Goal: Task Accomplishment & Management: Manage account settings

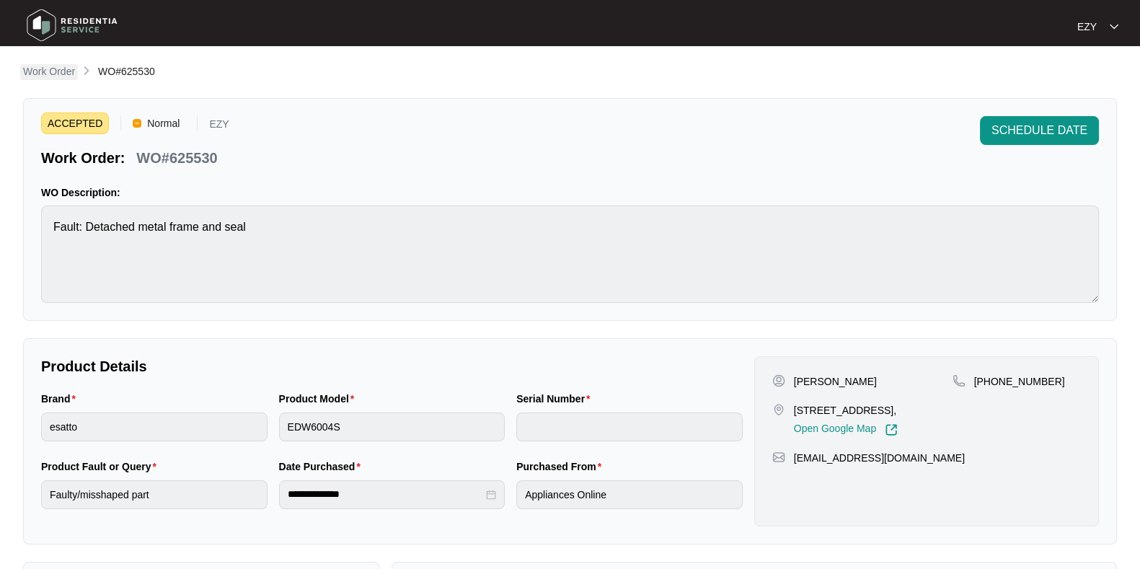
click at [48, 76] on p "Work Order" at bounding box center [49, 71] width 52 height 14
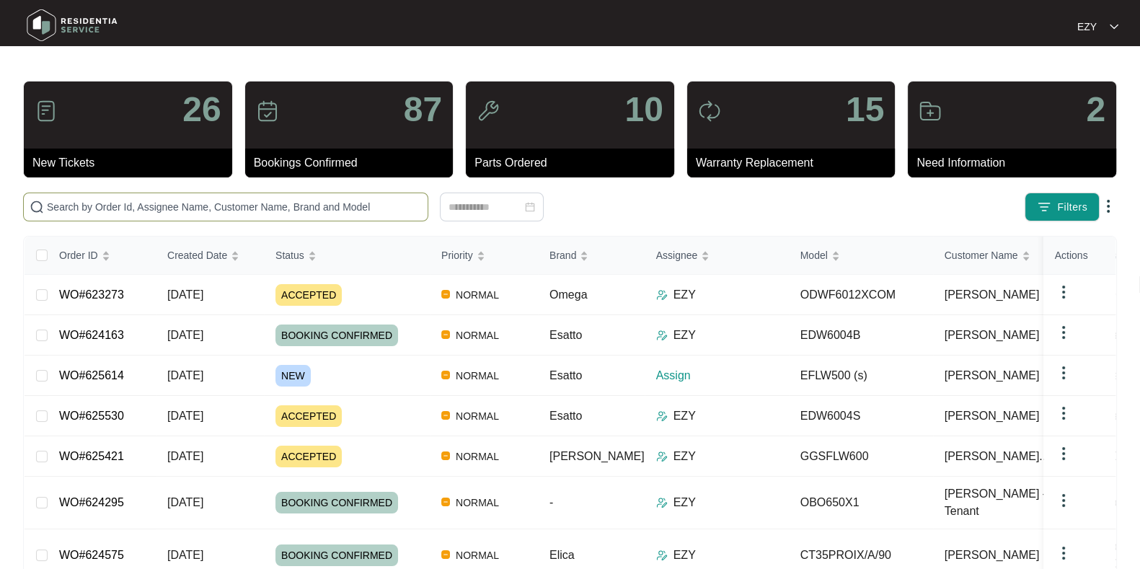
click at [358, 204] on input "text" at bounding box center [234, 207] width 375 height 16
click at [354, 368] on div "NEW" at bounding box center [352, 376] width 154 height 22
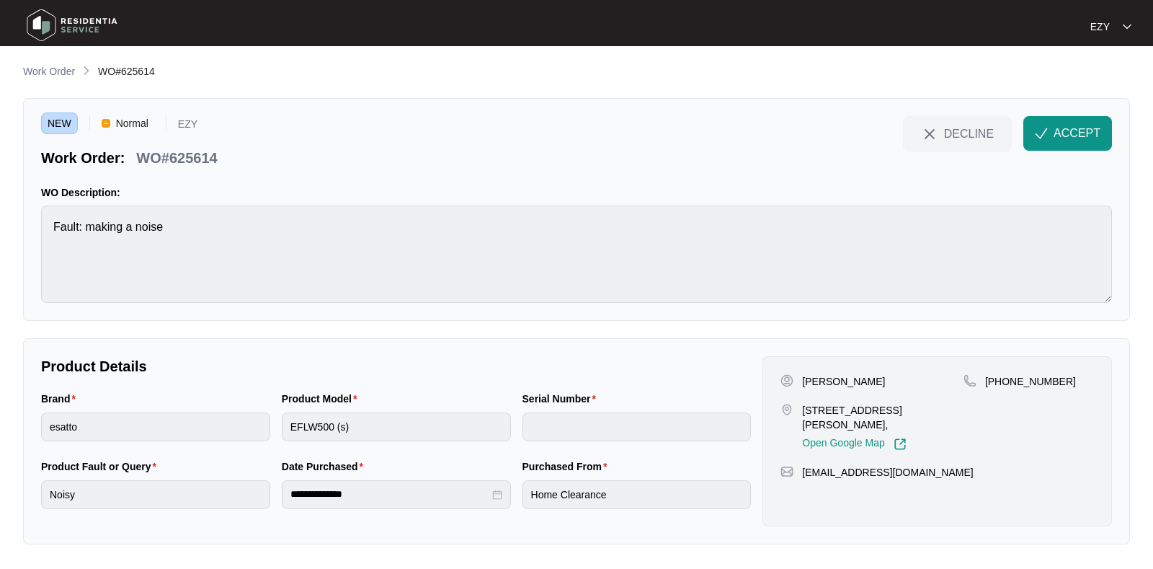
click at [56, 61] on main "**********" at bounding box center [576, 284] width 1153 height 569
click at [63, 72] on p "Work Order" at bounding box center [49, 71] width 52 height 14
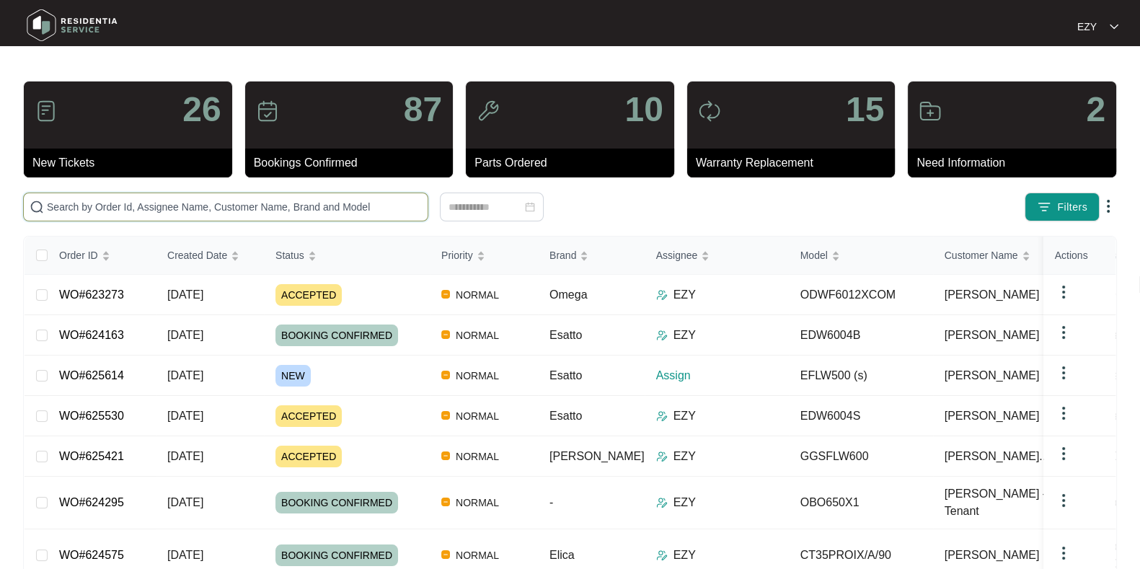
click at [290, 207] on input "text" at bounding box center [234, 207] width 375 height 16
paste input "621383"
type input "621383"
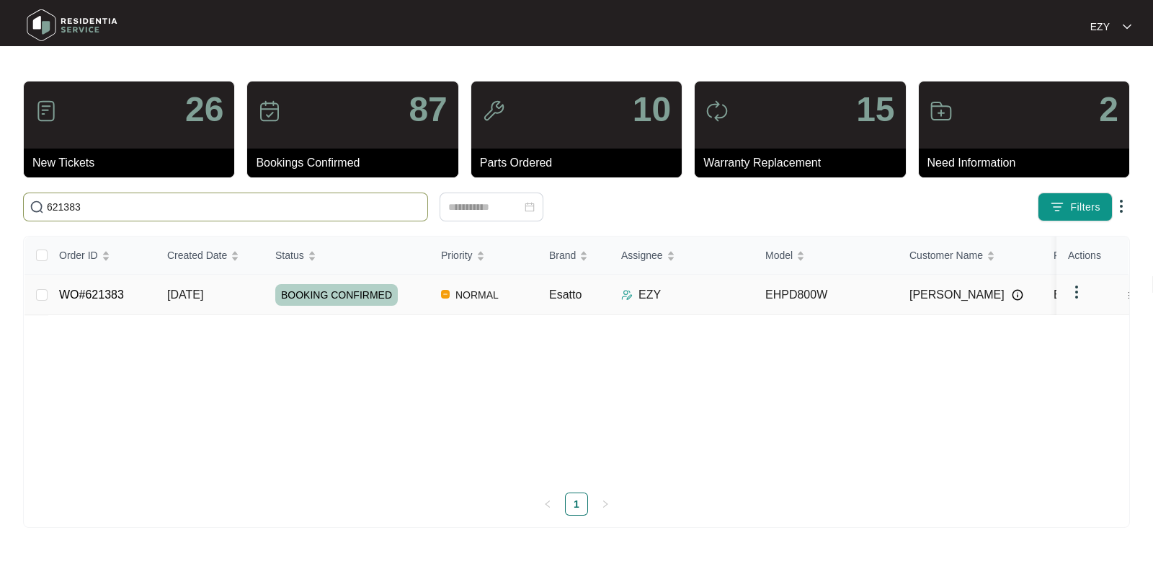
click at [230, 299] on td "[DATE]" at bounding box center [210, 295] width 108 height 40
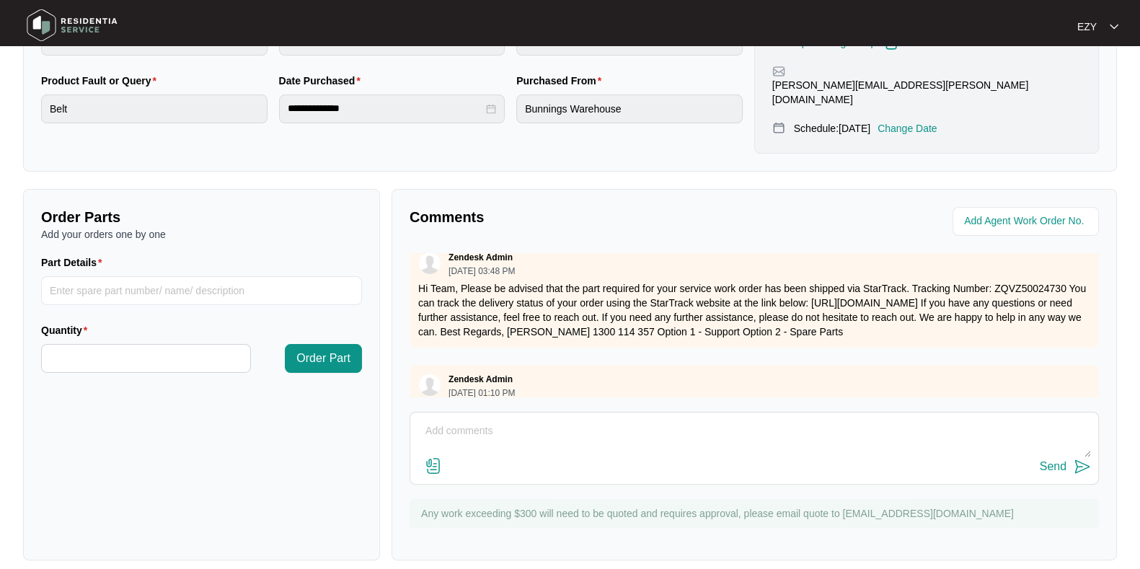
scroll to position [298, 0]
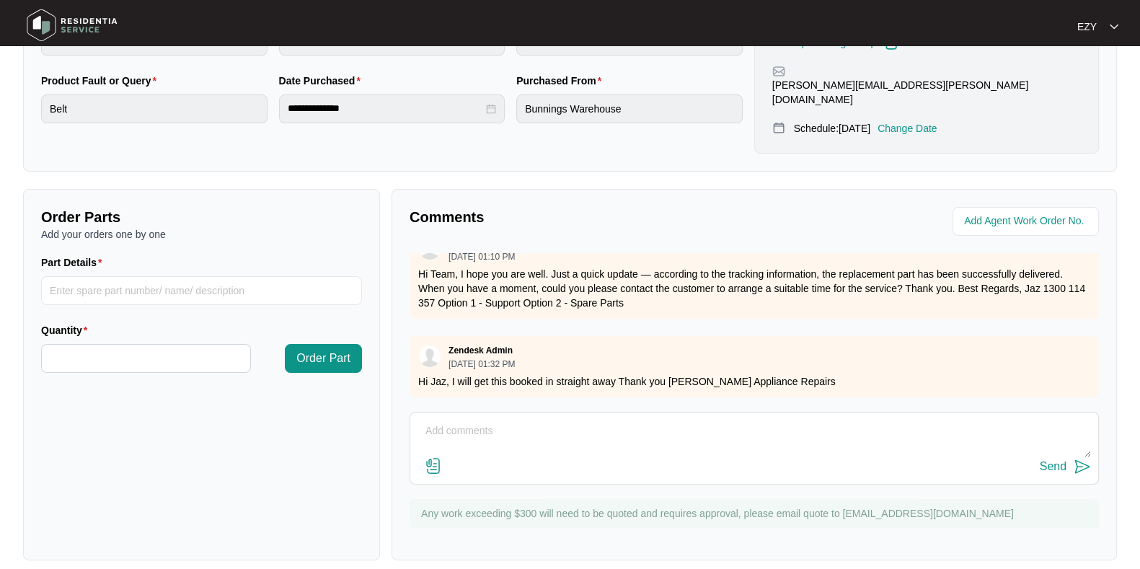
click at [501, 438] on textarea at bounding box center [753, 438] width 673 height 37
click at [556, 420] on textarea "Hi team, our technician atteneded this job [DATE] -" at bounding box center [753, 438] width 673 height 37
click at [714, 420] on textarea "Hi team, our technician attended this job [DATE] -" at bounding box center [753, 438] width 673 height 37
paste textarea "Needs a capacitor please if you can get diagram somi can pick which one we need…"
click at [656, 420] on textarea "Hi team, our technician attended this job [DATE] - Needs a capacitor please if …" at bounding box center [753, 438] width 673 height 37
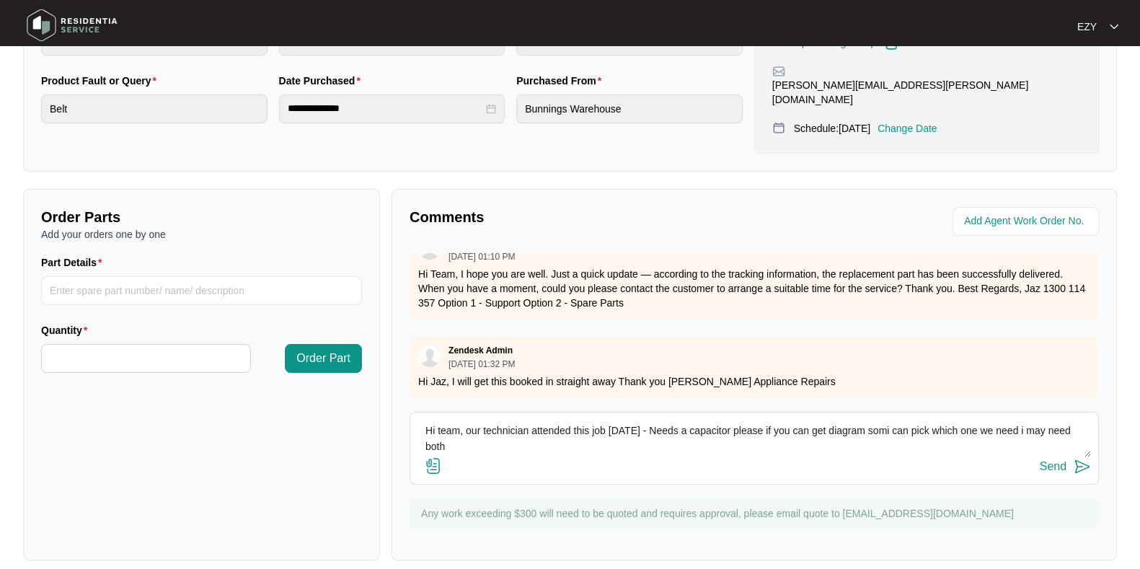
click at [656, 420] on textarea "Hi team, our technician attended this job [DATE] - Needs a capacitor please if …" at bounding box center [753, 438] width 673 height 37
click at [641, 420] on textarea "Hi team, our technician attended this job [DATE] - needa capacitor please if yo…" at bounding box center [753, 438] width 673 height 37
click at [660, 420] on textarea "Hi team, our technician attended this job [DATE] - it needa capacitor please if…" at bounding box center [753, 438] width 673 height 37
click at [764, 420] on textarea "Hi team, our technician attended this job [DATE] - it needs a capacitor please …" at bounding box center [753, 438] width 673 height 37
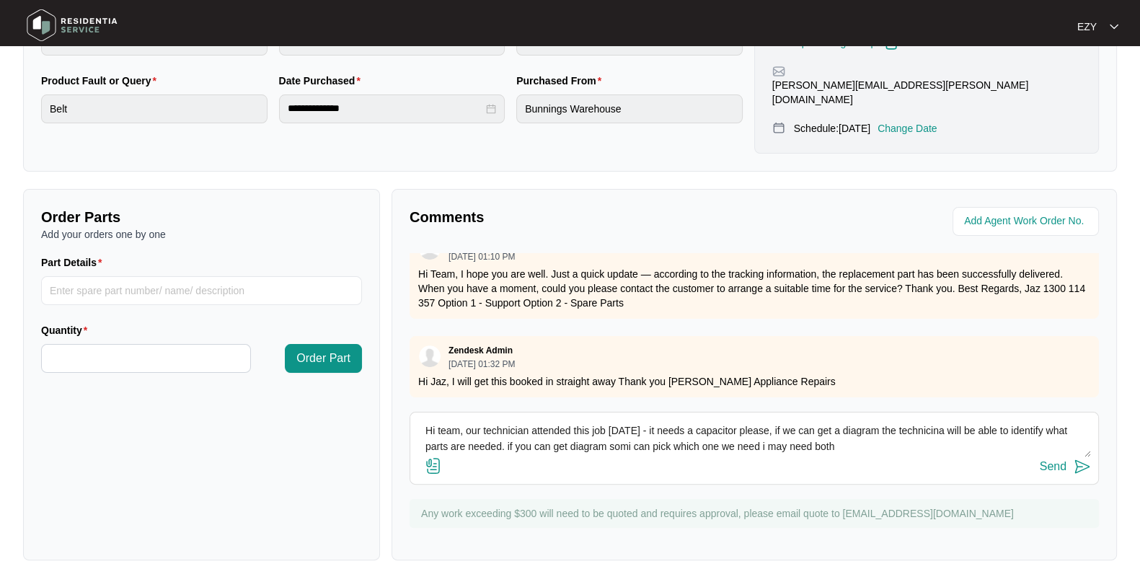
drag, startPoint x: 866, startPoint y: 435, endPoint x: 507, endPoint y: 436, distance: 359.0
click at [507, 436] on textarea "Hi team, our technician attended this job [DATE] - it needs a capacitor please,…" at bounding box center [753, 438] width 673 height 37
click at [908, 420] on textarea "Hi team, our technician attended this job [DATE] - it needs a capacitor please,…" at bounding box center [753, 438] width 673 height 37
type textarea "Hi team, our technician attended this job [DATE] - it needs a capacitor please,…"
click at [1051, 460] on div "Send" at bounding box center [1052, 466] width 27 height 13
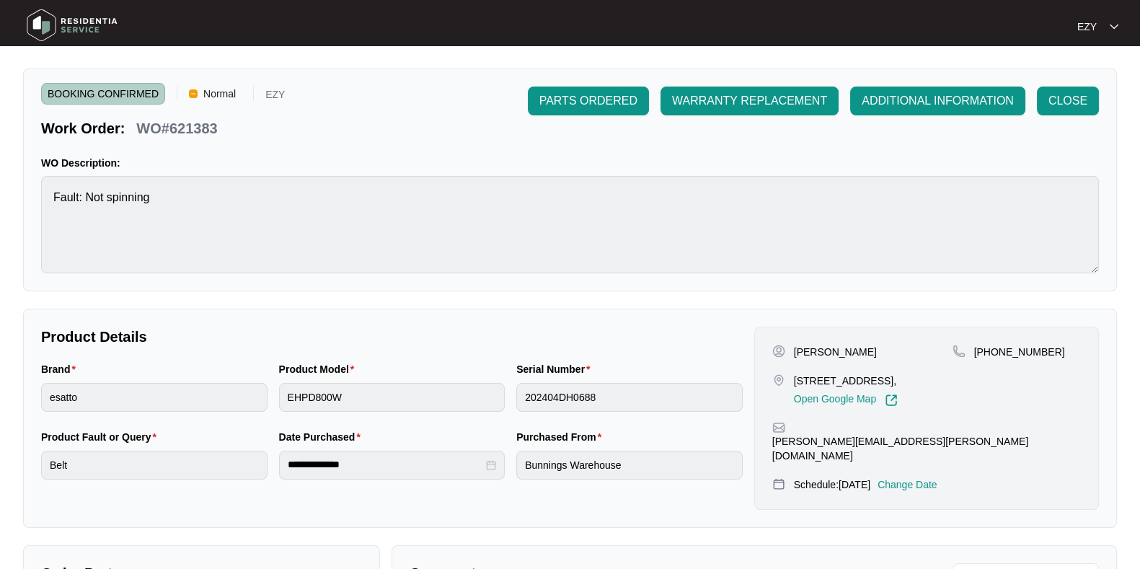
scroll to position [0, 0]
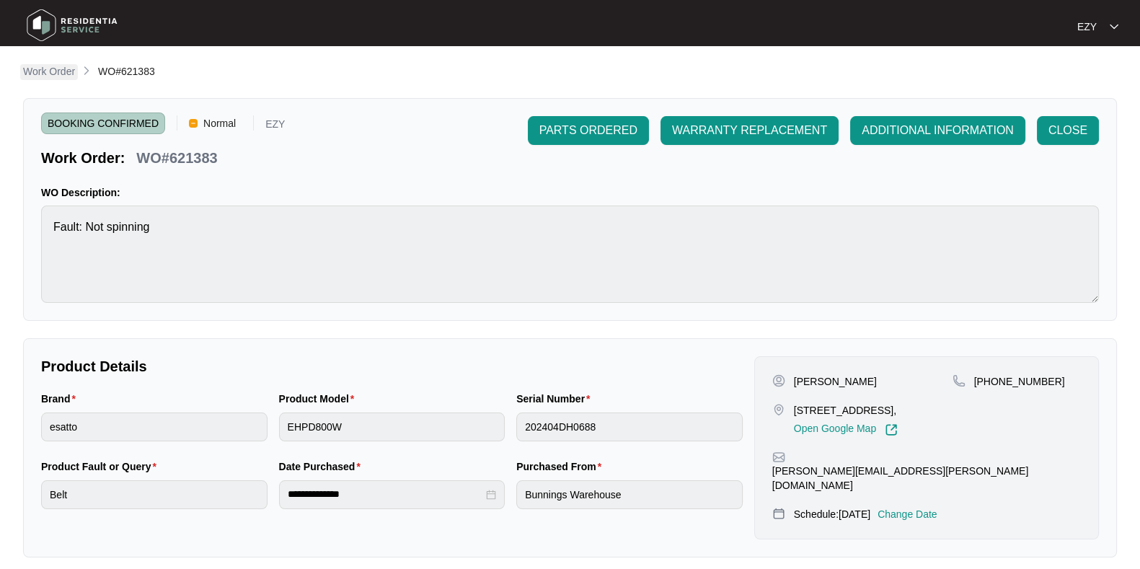
click at [59, 68] on p "Work Order" at bounding box center [49, 71] width 52 height 14
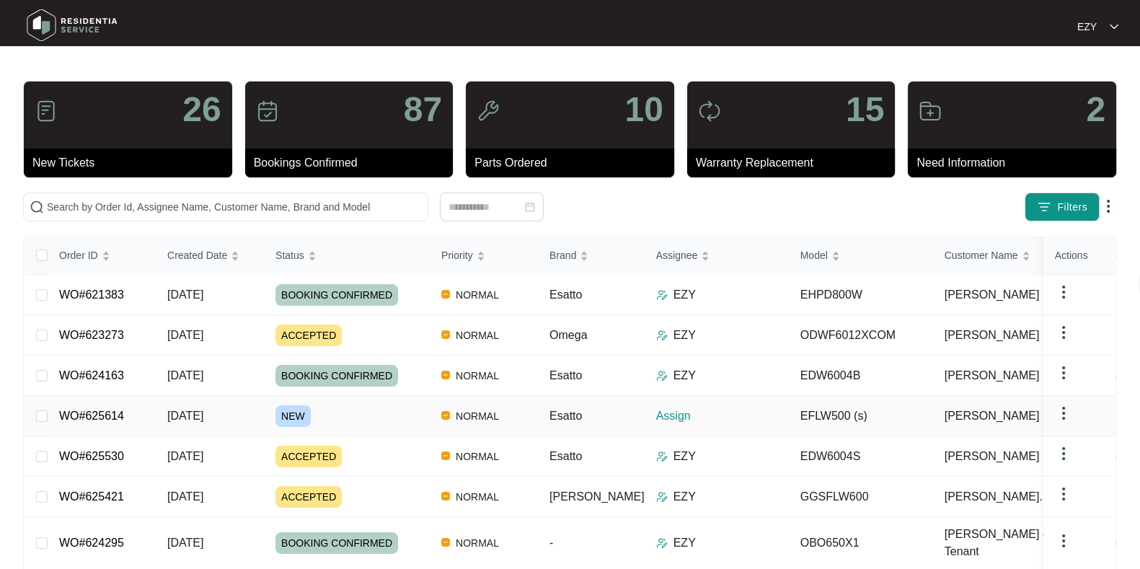
click at [360, 416] on div "NEW" at bounding box center [352, 416] width 154 height 22
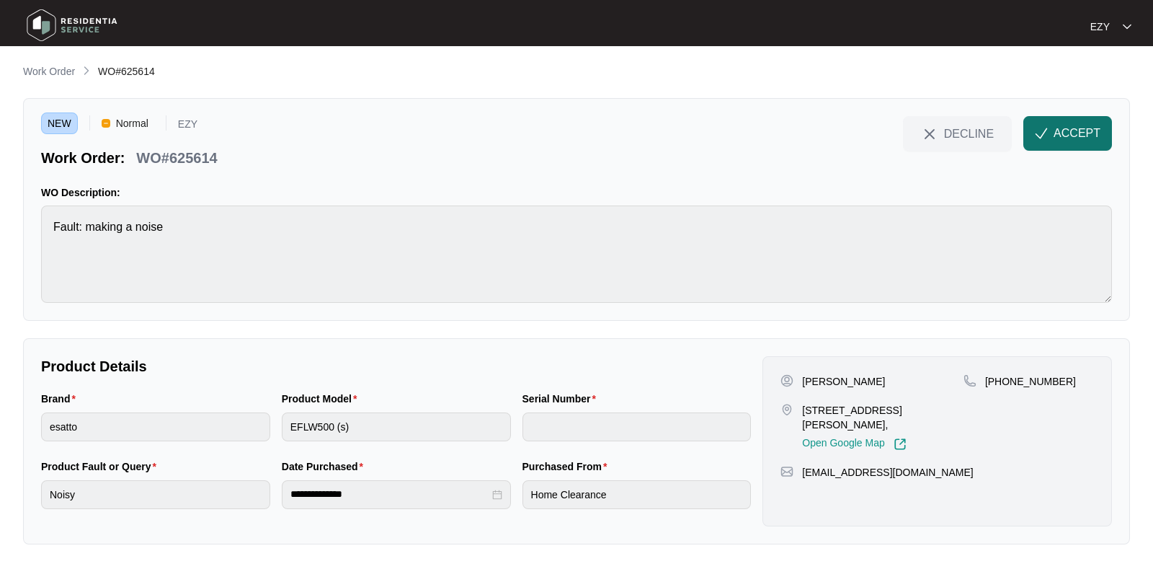
click at [1084, 135] on span "ACCEPT" at bounding box center [1077, 133] width 47 height 17
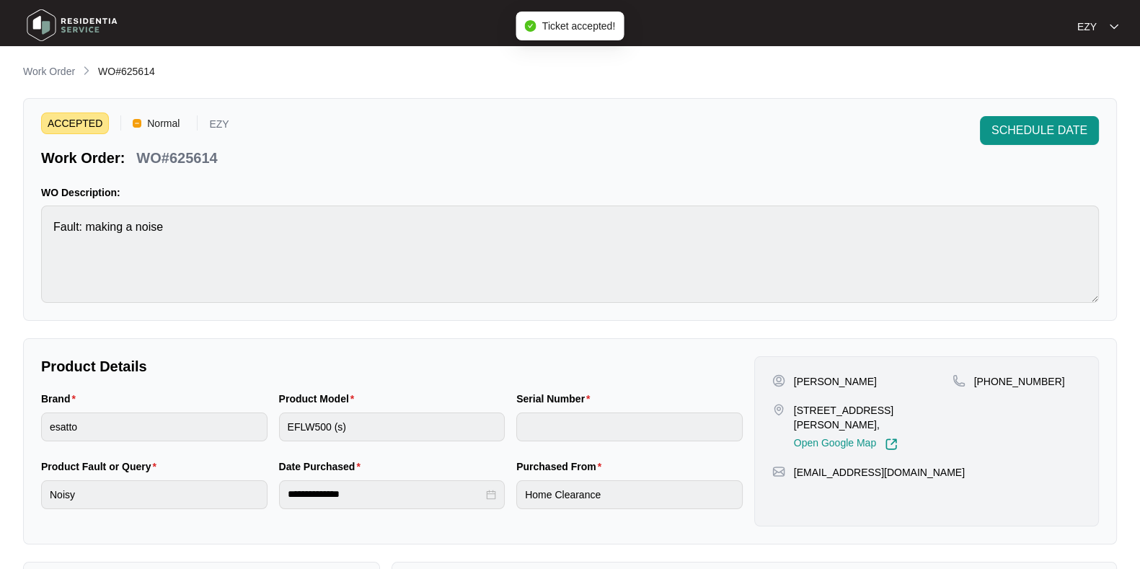
click at [162, 162] on p "WO#625614" at bounding box center [176, 158] width 81 height 20
copy div "WO#625614 SCHEDULE DATE"
click at [817, 404] on p "[STREET_ADDRESS][PERSON_NAME]," at bounding box center [873, 417] width 159 height 29
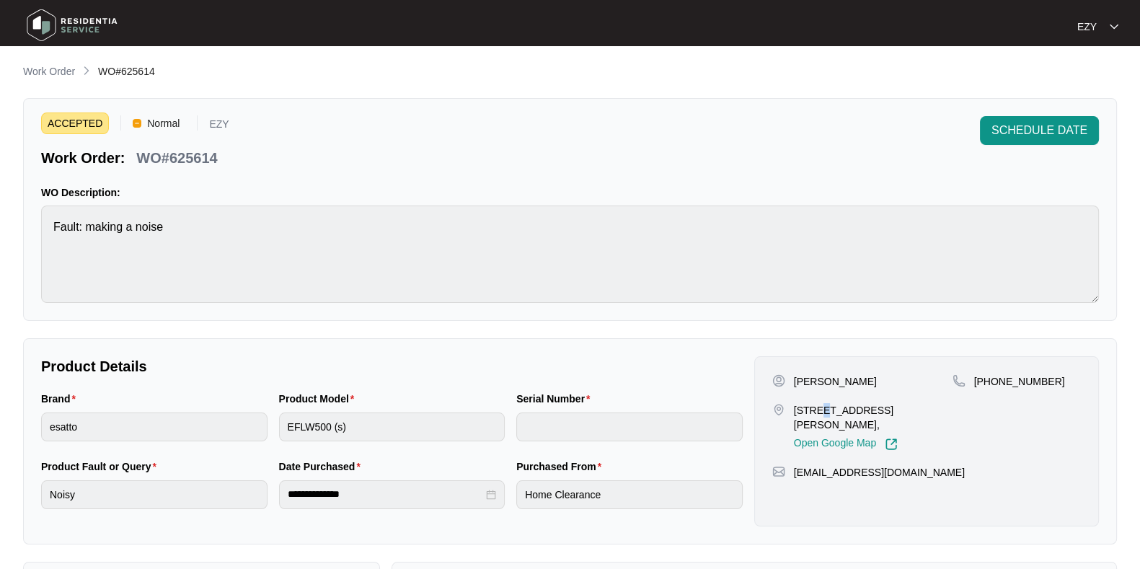
click at [817, 404] on p "[STREET_ADDRESS][PERSON_NAME]," at bounding box center [873, 417] width 159 height 29
copy p "[STREET_ADDRESS][PERSON_NAME],"
click at [807, 380] on p "[PERSON_NAME]" at bounding box center [835, 381] width 83 height 14
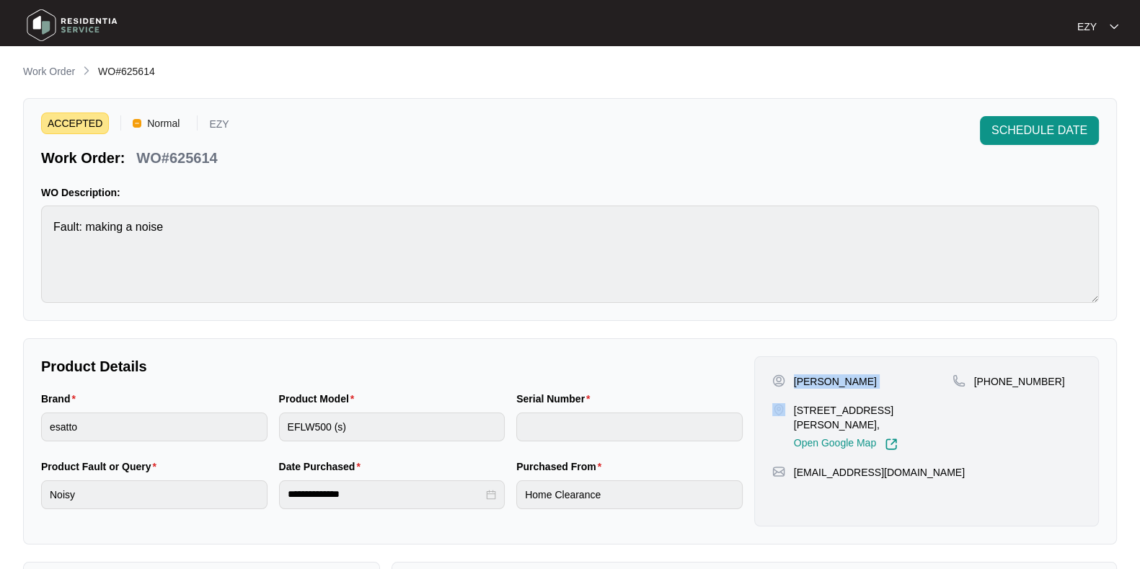
click at [807, 380] on p "[PERSON_NAME]" at bounding box center [835, 381] width 83 height 14
copy p "[PERSON_NAME]"
drag, startPoint x: 1053, startPoint y: 385, endPoint x: 991, endPoint y: 383, distance: 62.0
click at [991, 383] on div "[PHONE_NUMBER]" at bounding box center [1016, 381] width 128 height 14
copy p "428428479"
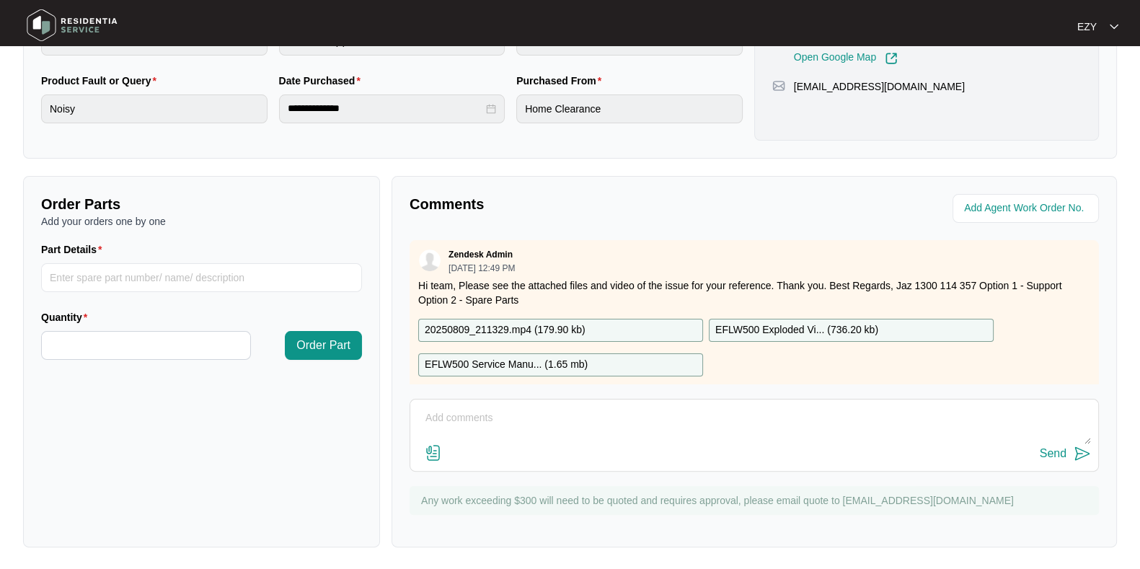
scroll to position [25, 0]
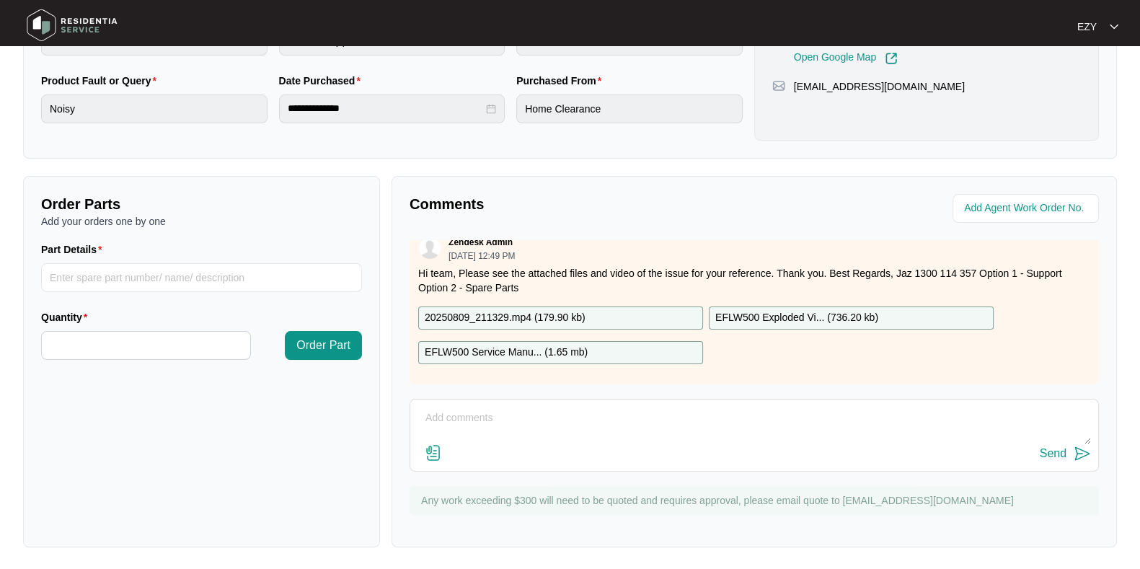
click at [506, 310] on p "20250809_211329.mp4 ( 179.90 kb )" at bounding box center [505, 318] width 161 height 16
click at [520, 345] on p "EFLW500 Service Manu... ( 1.65 mb )" at bounding box center [506, 353] width 163 height 16
click at [768, 310] on p "EFLW500 Exploded Vi... ( 736.20 kb )" at bounding box center [796, 318] width 163 height 16
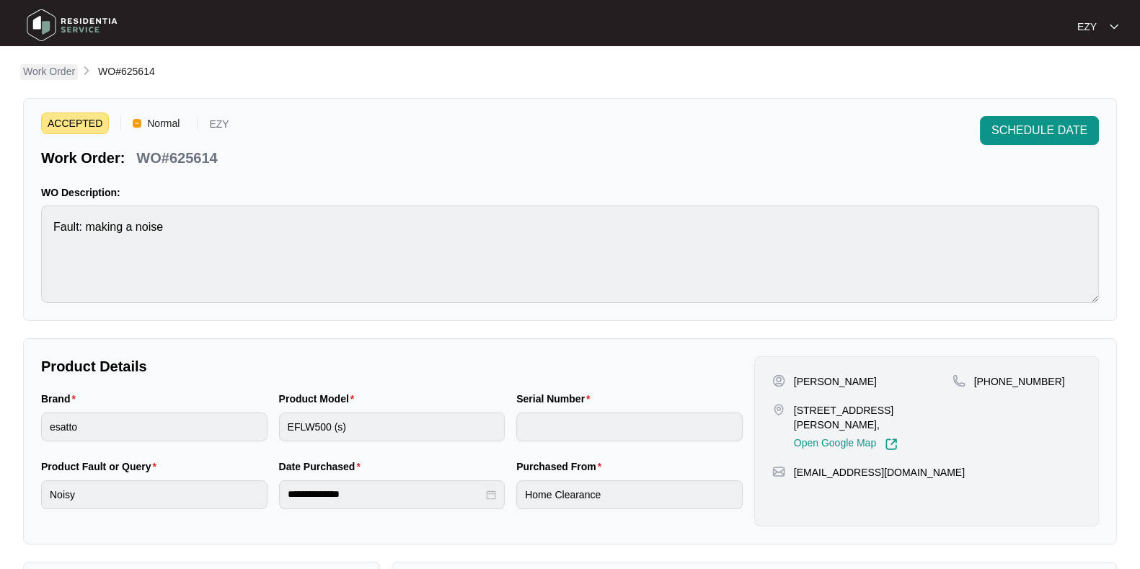
click at [45, 76] on p "Work Order" at bounding box center [49, 71] width 52 height 14
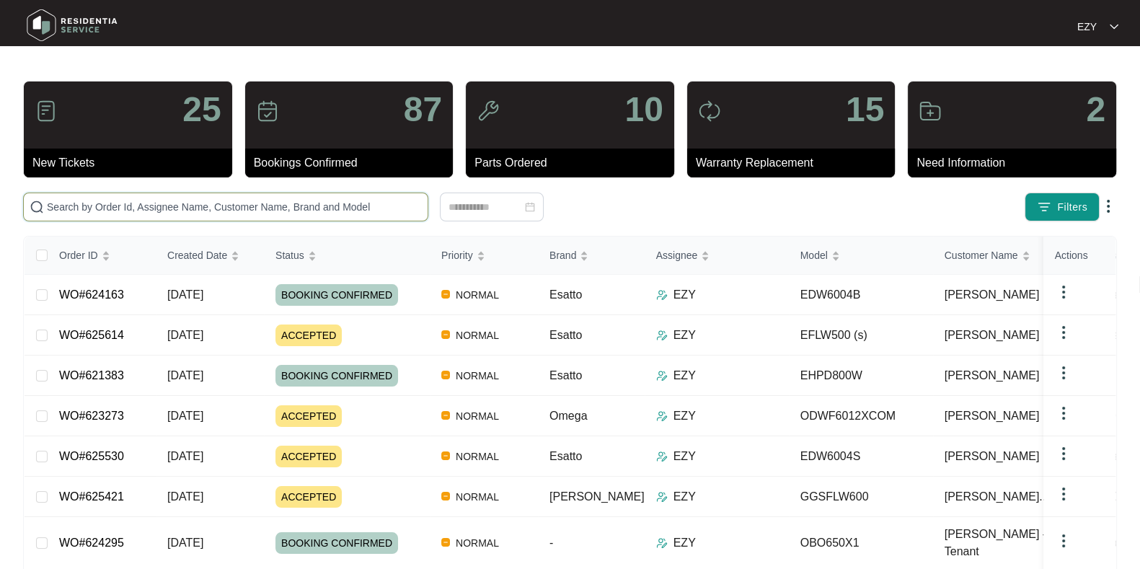
click at [396, 204] on input "text" at bounding box center [234, 207] width 375 height 16
paste input "625368"
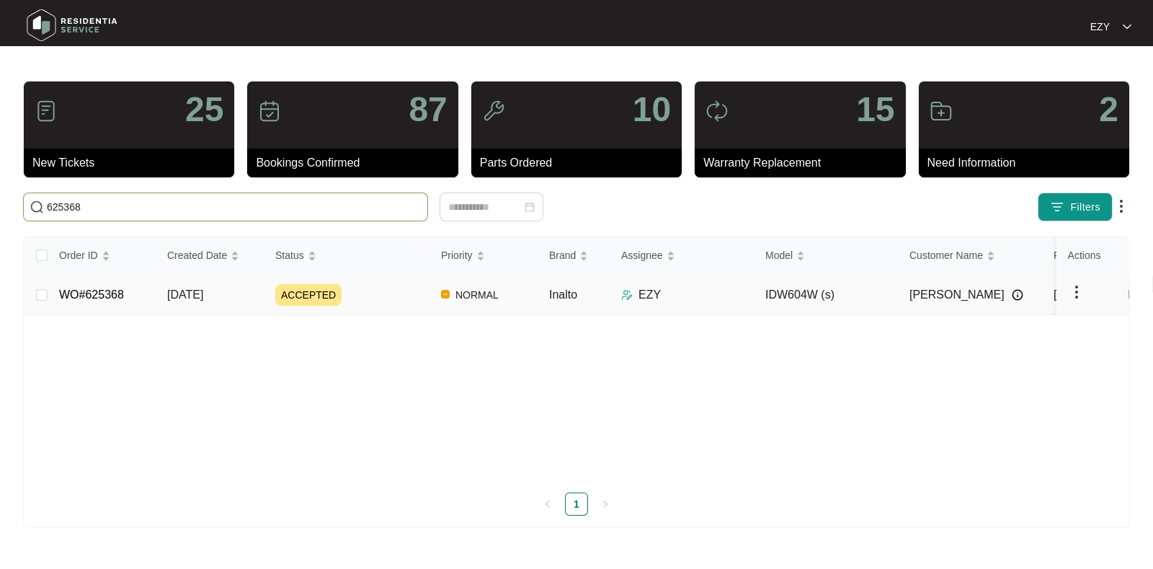
type input "625368"
click at [408, 279] on td "ACCEPTED" at bounding box center [347, 295] width 166 height 40
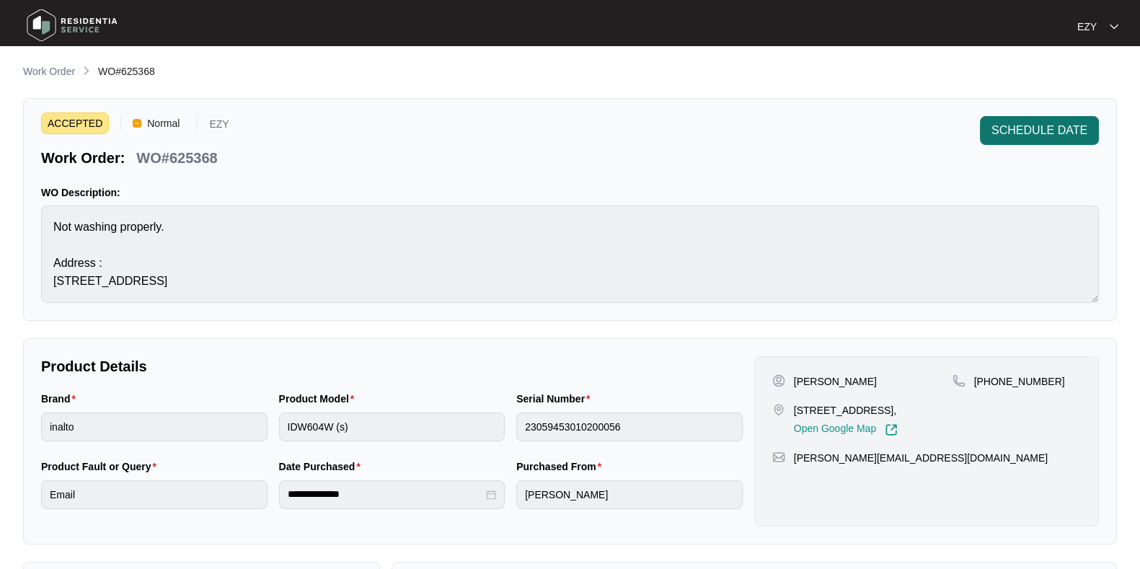
click at [1016, 137] on span "SCHEDULE DATE" at bounding box center [1039, 130] width 96 height 17
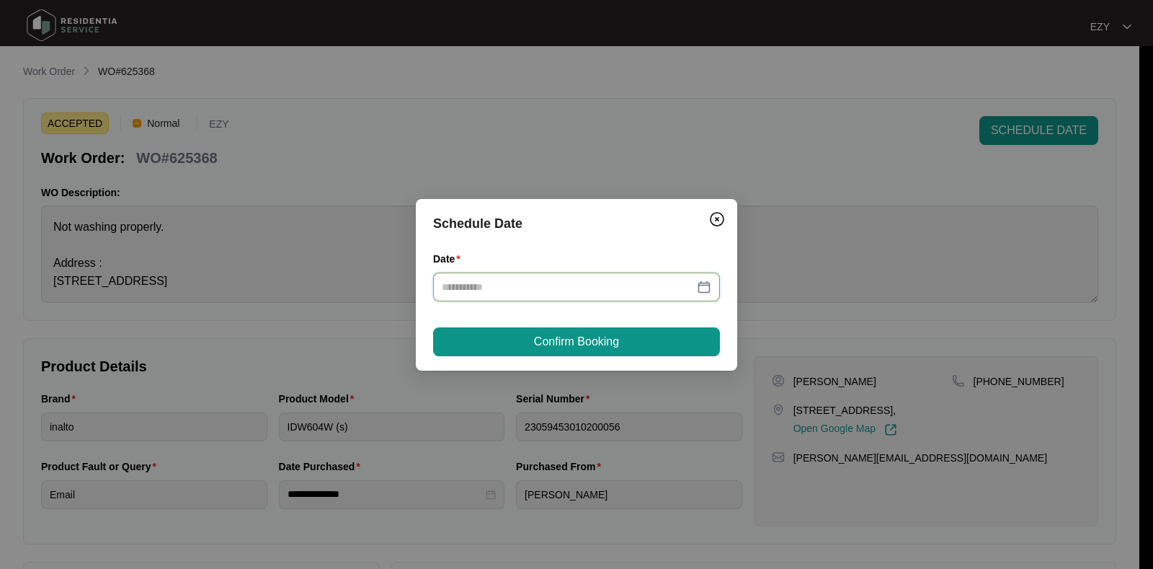
click at [537, 280] on input "Date" at bounding box center [568, 287] width 252 height 16
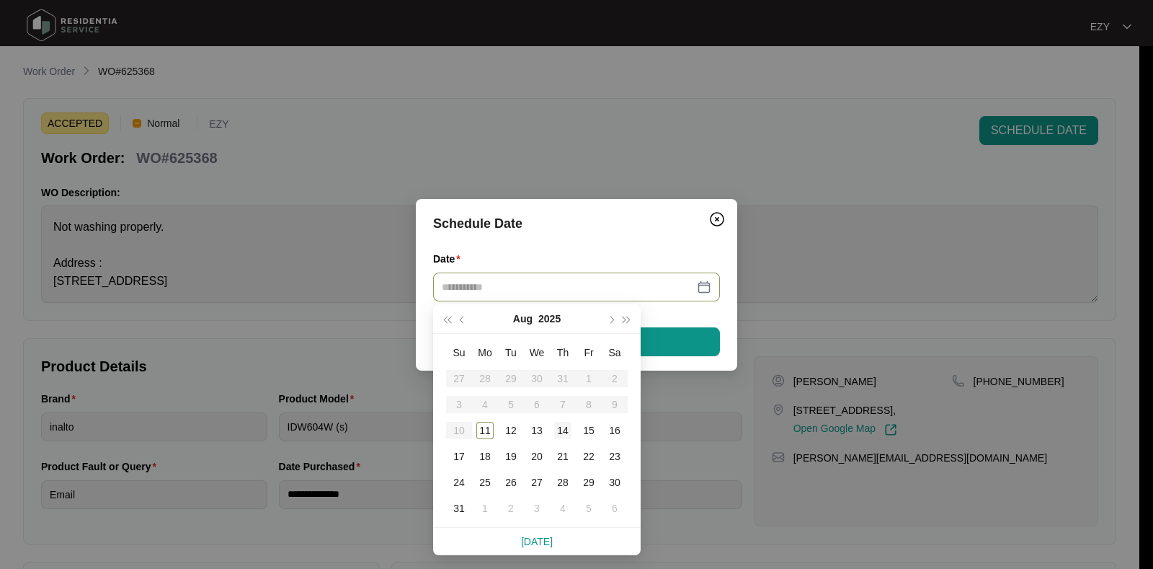
type input "**********"
click at [569, 430] on div "14" at bounding box center [562, 430] width 17 height 17
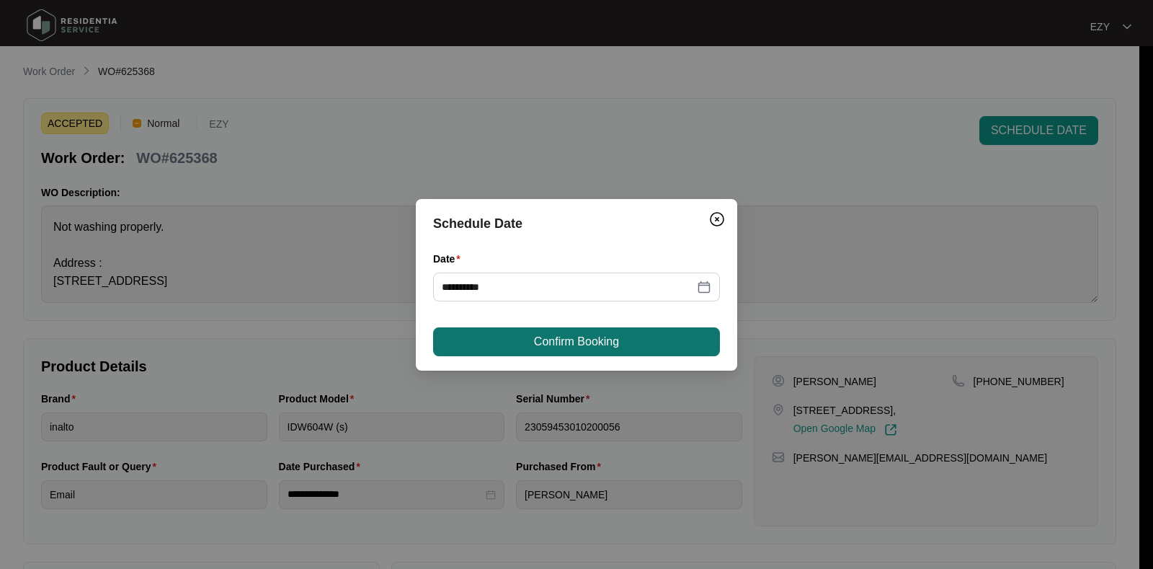
click at [598, 347] on span "Confirm Booking" at bounding box center [576, 341] width 85 height 17
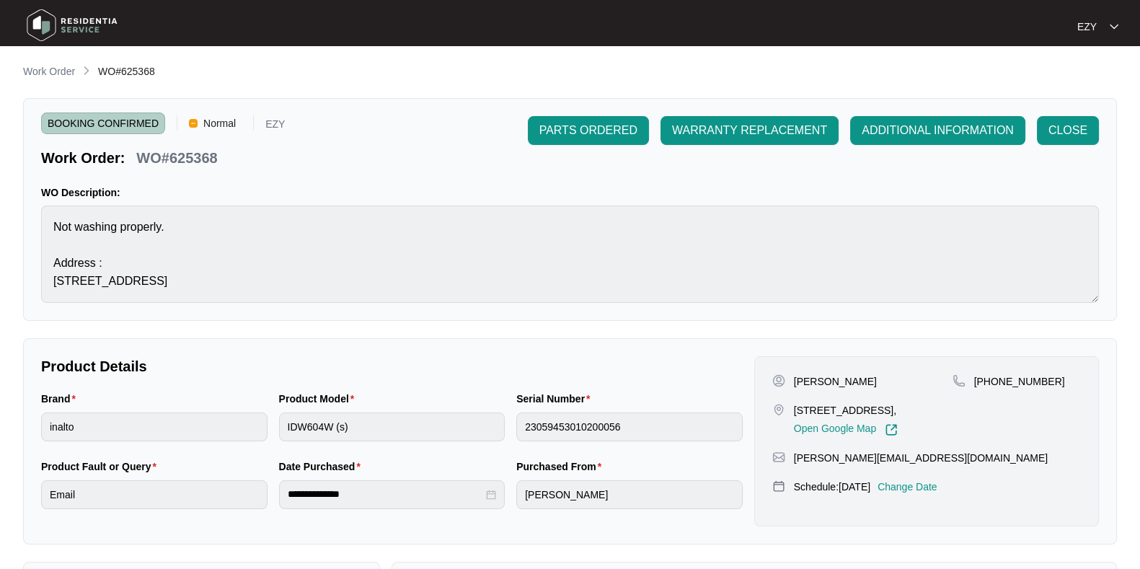
click at [28, 52] on main "**********" at bounding box center [570, 478] width 1140 height 956
click at [40, 62] on main "**********" at bounding box center [570, 478] width 1140 height 956
click at [50, 72] on p "Work Order" at bounding box center [49, 71] width 52 height 14
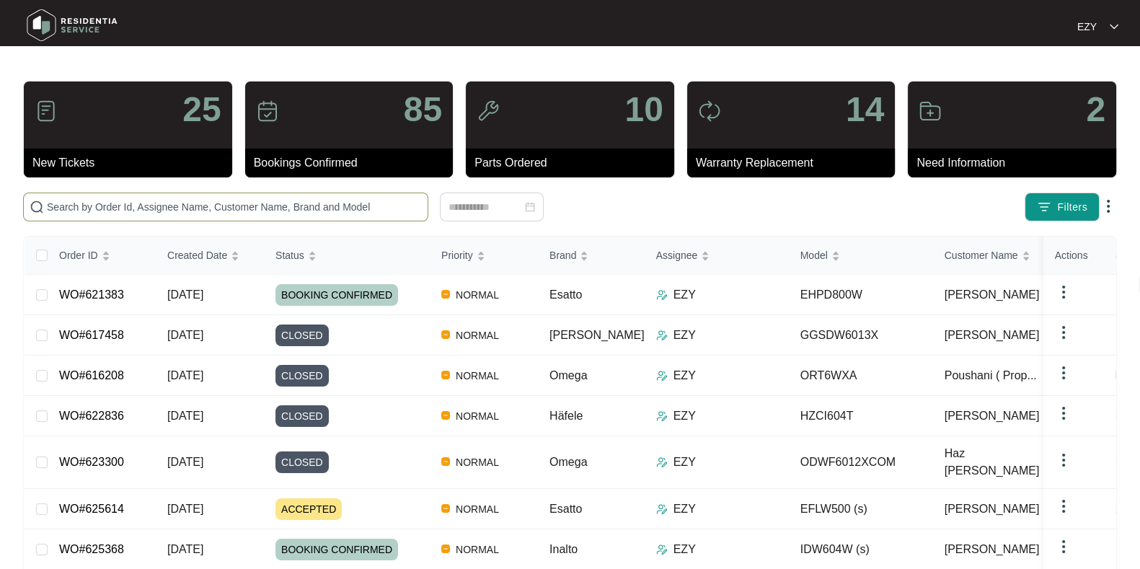
click at [353, 205] on input "text" at bounding box center [234, 207] width 375 height 16
paste input "624163"
type input "624163"
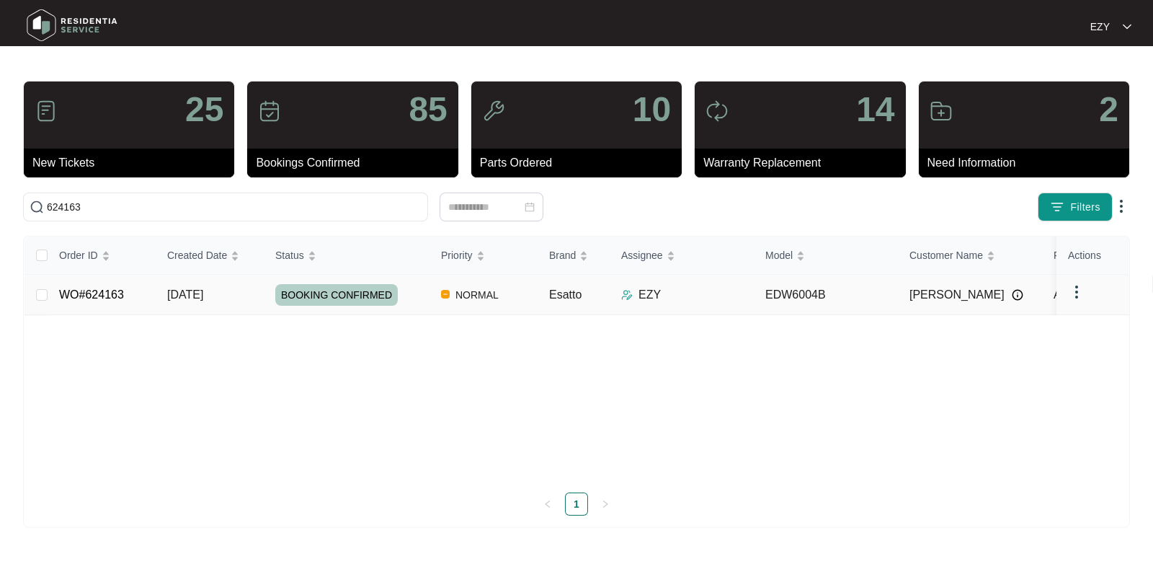
click at [245, 301] on td "[DATE]" at bounding box center [210, 295] width 108 height 40
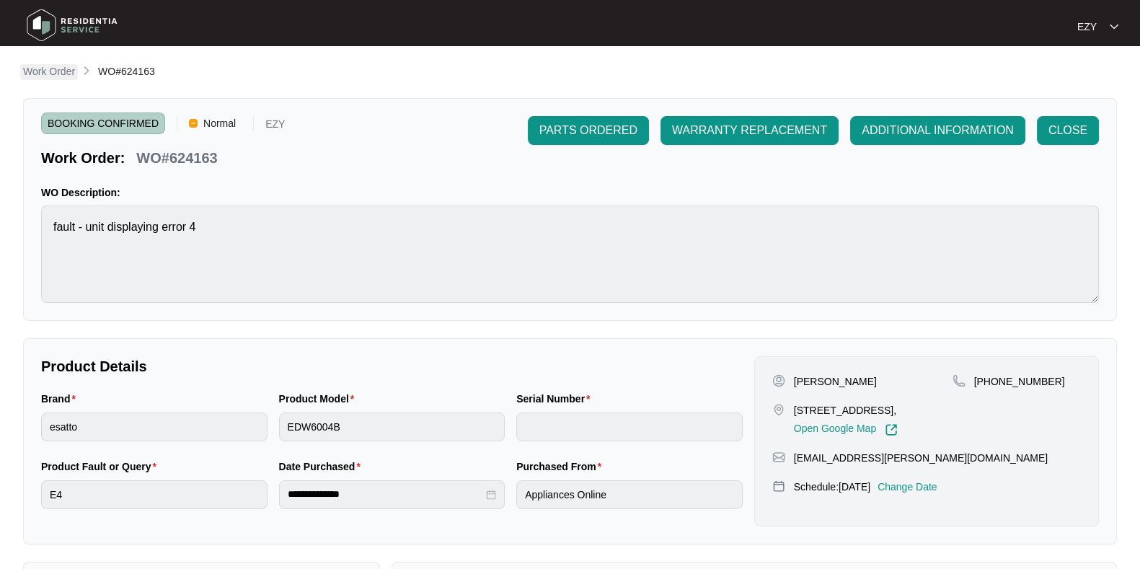
click at [70, 68] on p "Work Order" at bounding box center [49, 71] width 52 height 14
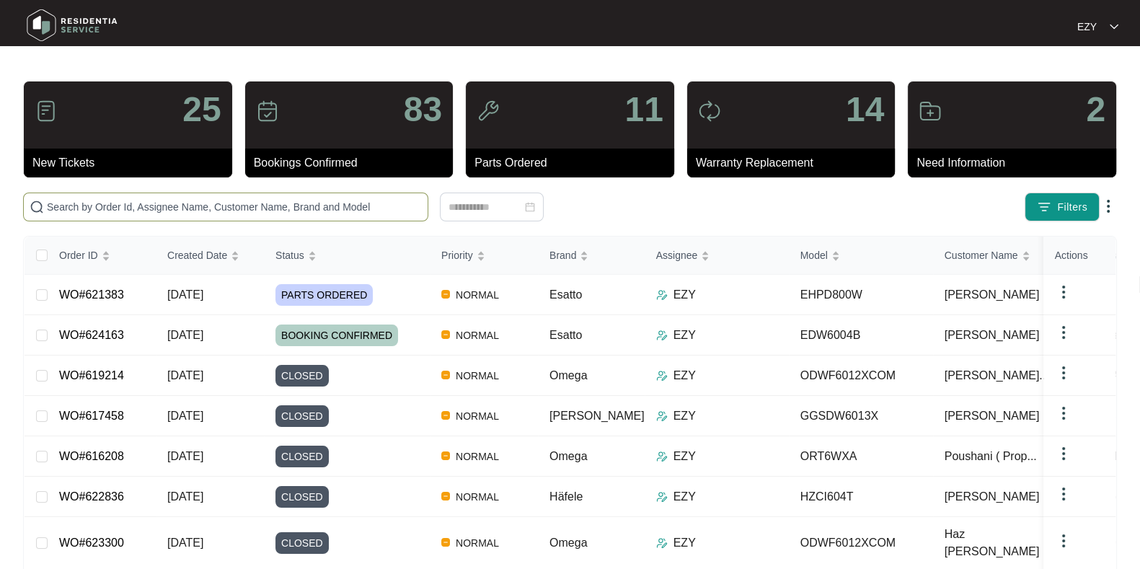
click at [298, 195] on span at bounding box center [225, 206] width 405 height 29
click at [301, 203] on input "text" at bounding box center [234, 207] width 375 height 16
paste input "621383"
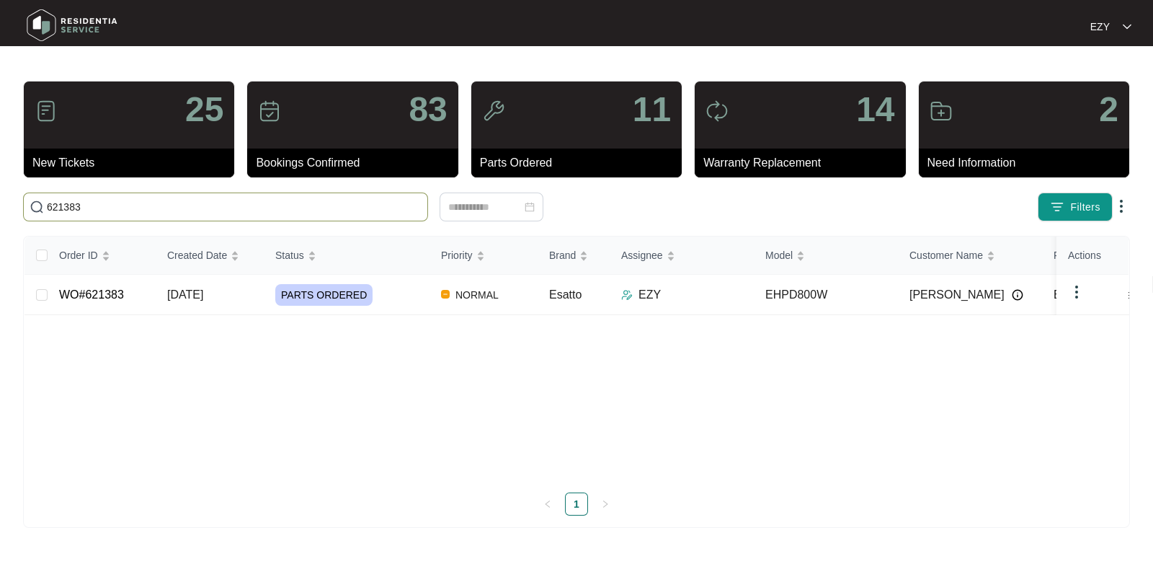
type input "621383"
click at [412, 304] on div "PARTS ORDERED" at bounding box center [352, 295] width 154 height 22
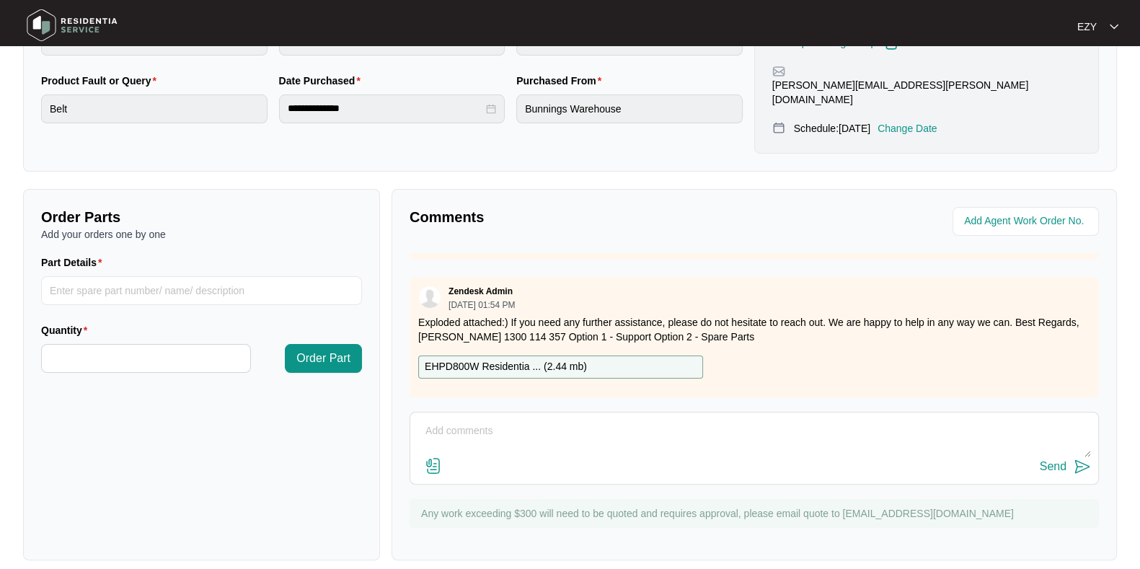
scroll to position [531, 0]
click at [533, 358] on p "EHPD800W Residentia ... ( 2.44 mb )" at bounding box center [506, 366] width 162 height 16
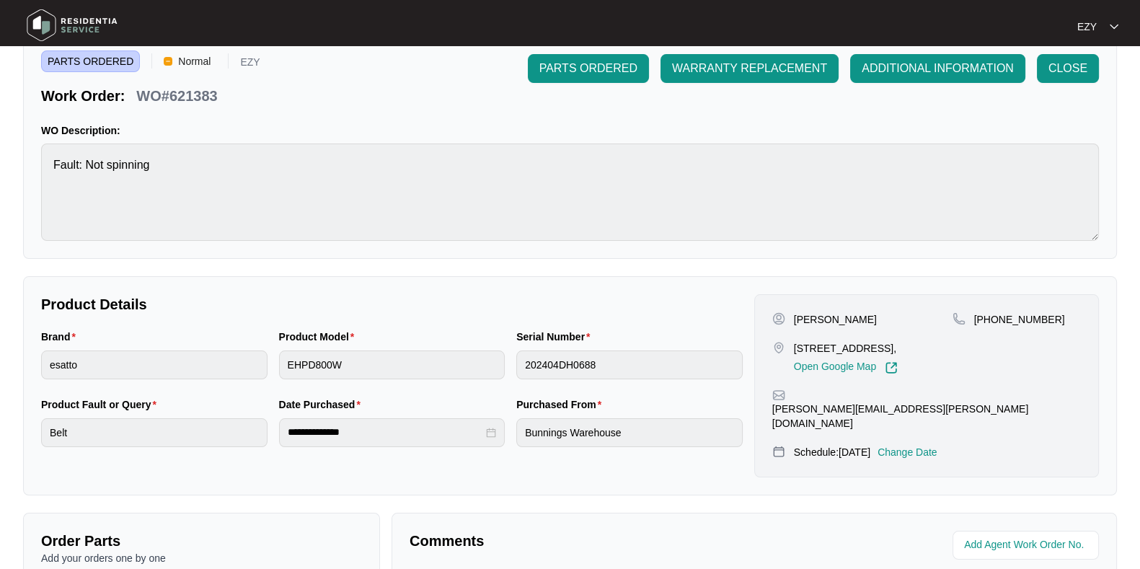
scroll to position [0, 0]
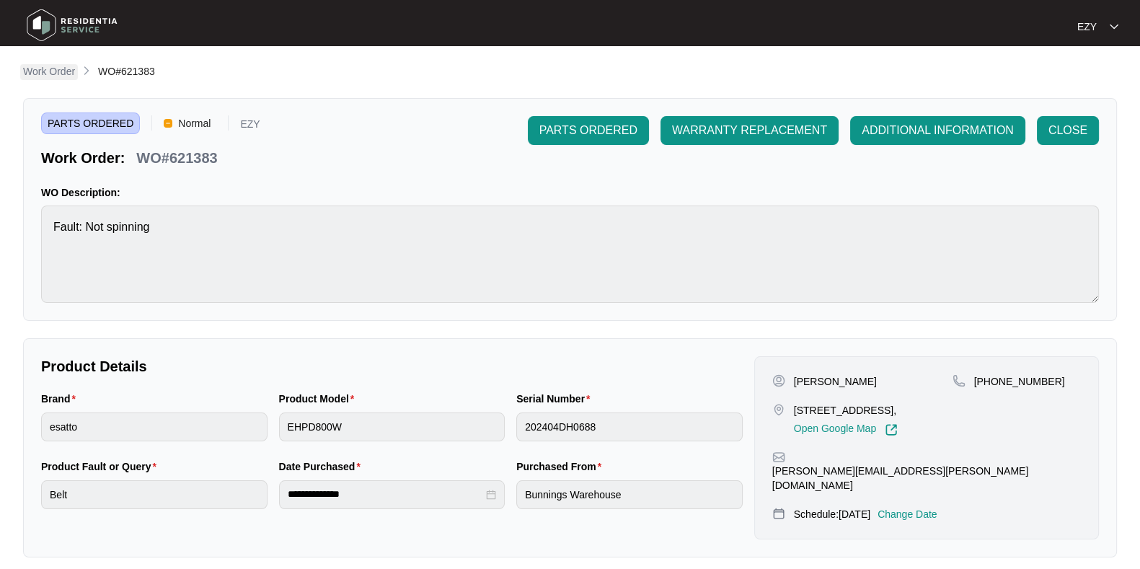
click at [58, 65] on p "Work Order" at bounding box center [49, 71] width 52 height 14
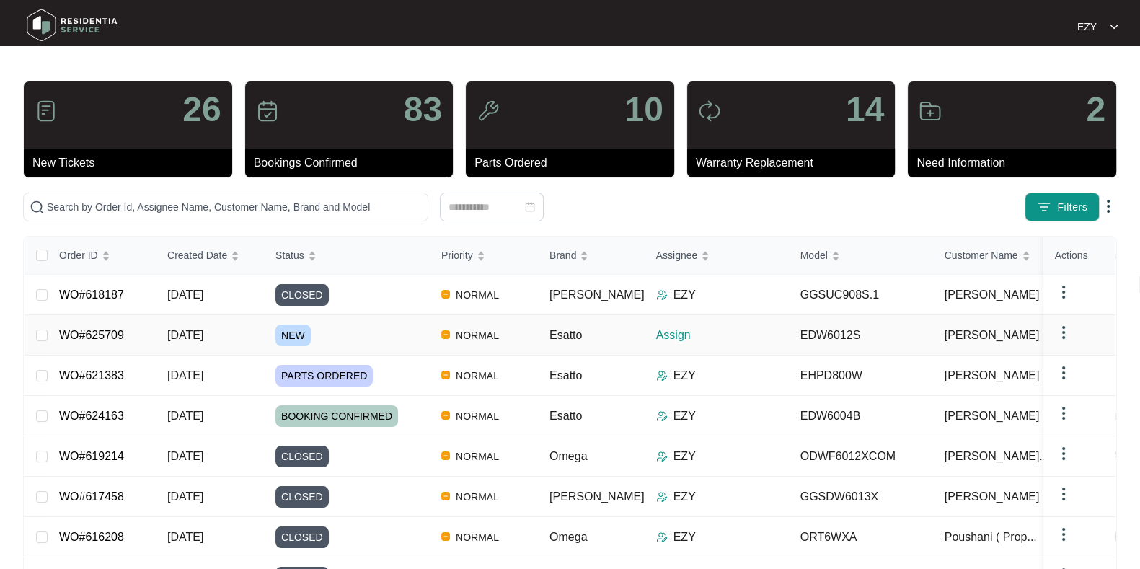
click at [357, 326] on div "NEW" at bounding box center [352, 335] width 154 height 22
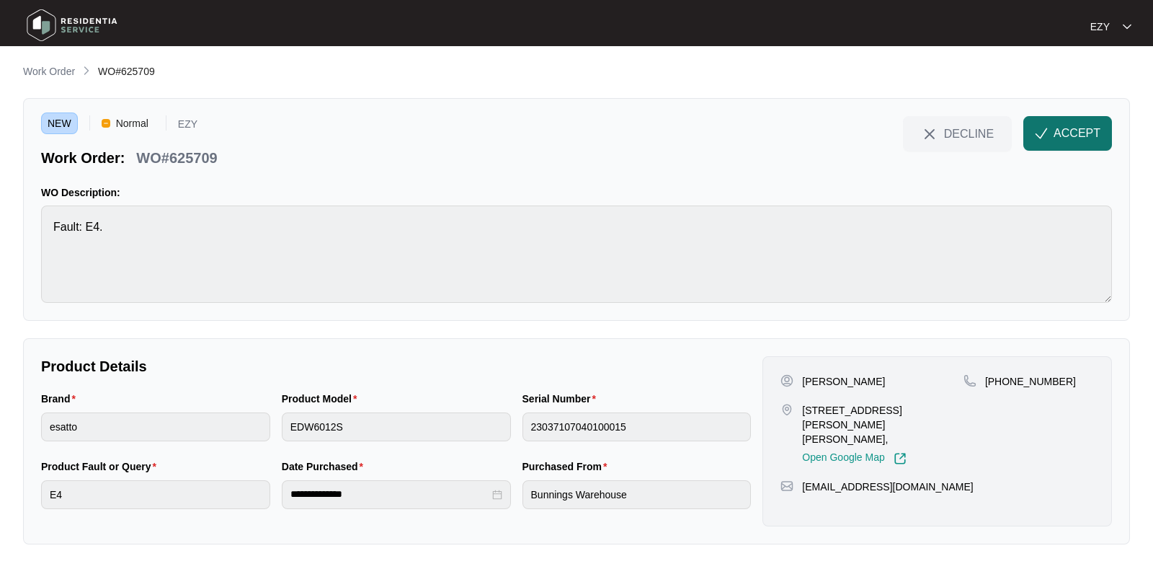
click at [1081, 128] on span "ACCEPT" at bounding box center [1077, 133] width 47 height 17
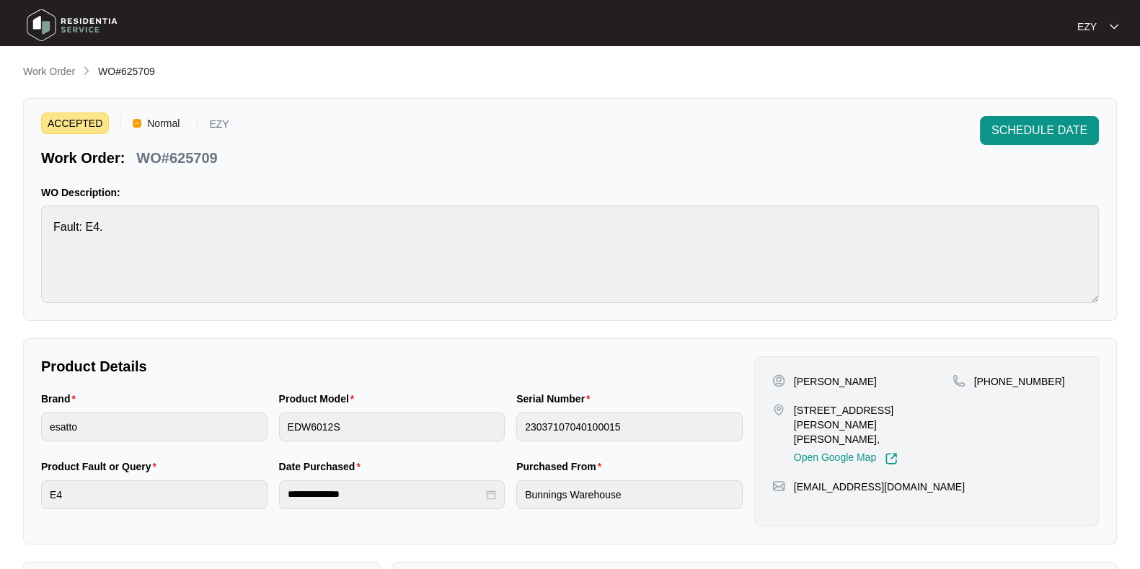
click at [160, 151] on p "WO#625709" at bounding box center [176, 158] width 81 height 20
copy div "WO#625709 SCHEDULE DATE"
click at [210, 173] on div "ACCEPTED Normal EZY Work Order: WO#625709 SCHEDULE DATE WO Description: Fault: …" at bounding box center [570, 209] width 1094 height 223
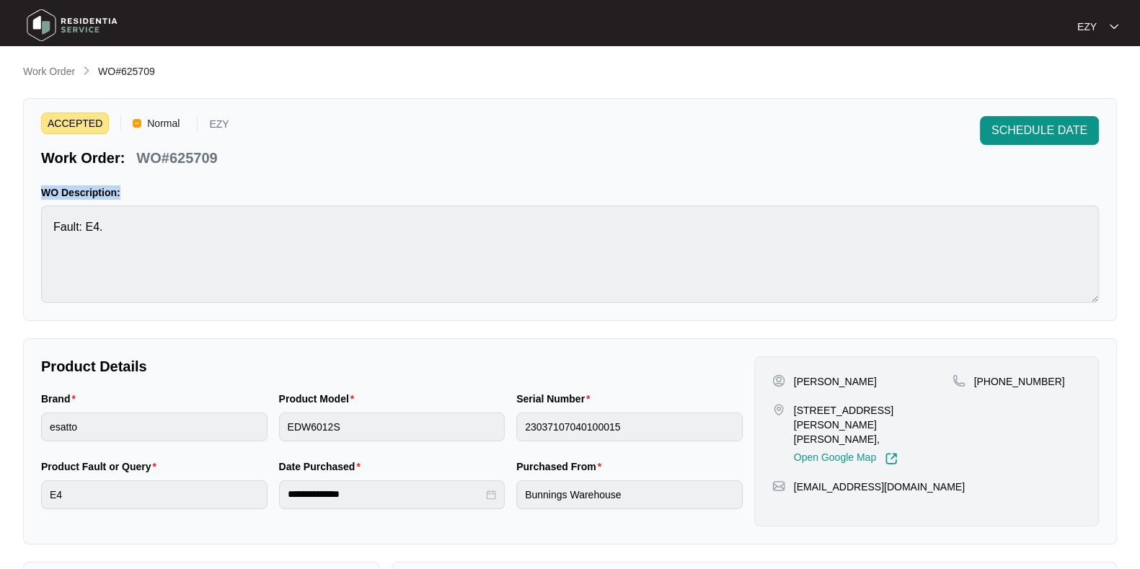
click at [210, 173] on div "ACCEPTED Normal EZY Work Order: WO#625709 SCHEDULE DATE WO Description: Fault: …" at bounding box center [570, 209] width 1094 height 223
click at [185, 161] on p "WO#625709" at bounding box center [176, 158] width 81 height 20
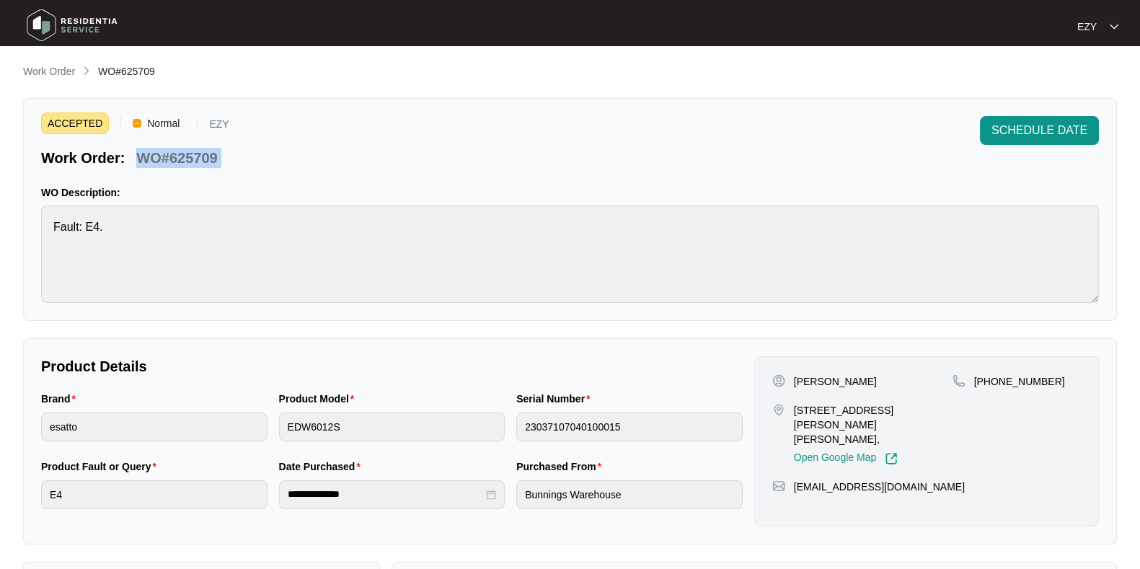
copy div "WO#625709 SCHEDULE DATE"
click at [179, 442] on div "Brand esatto" at bounding box center [154, 425] width 238 height 68
click at [365, 443] on div "Product Model EDW6012S" at bounding box center [392, 425] width 238 height 68
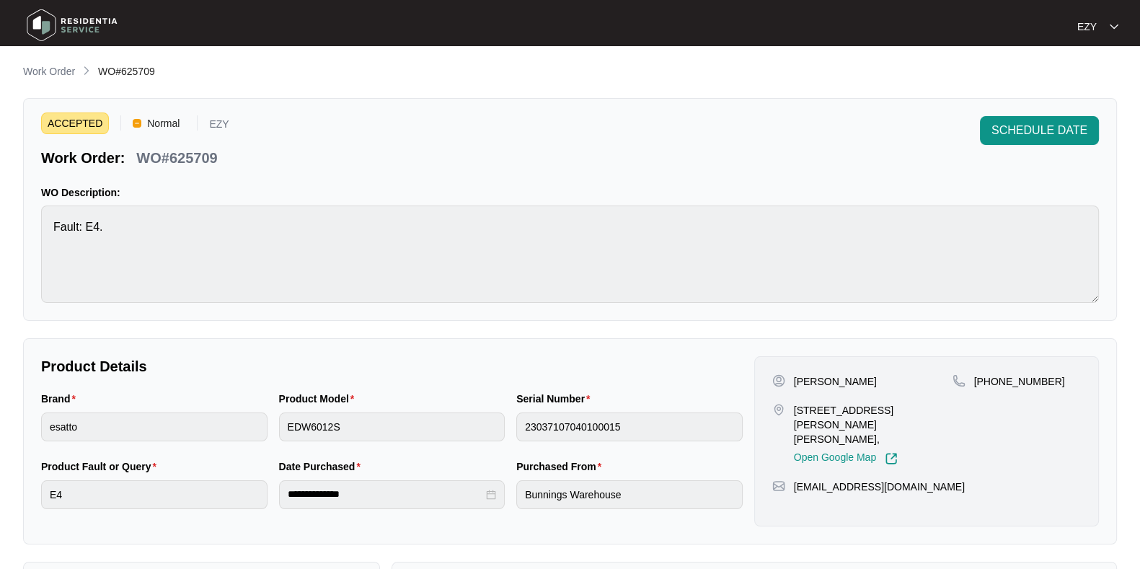
click at [365, 443] on div "Product Model EDW6012S" at bounding box center [392, 425] width 238 height 68
click at [609, 446] on div "Serial Number 23037107040100015" at bounding box center [629, 425] width 238 height 68
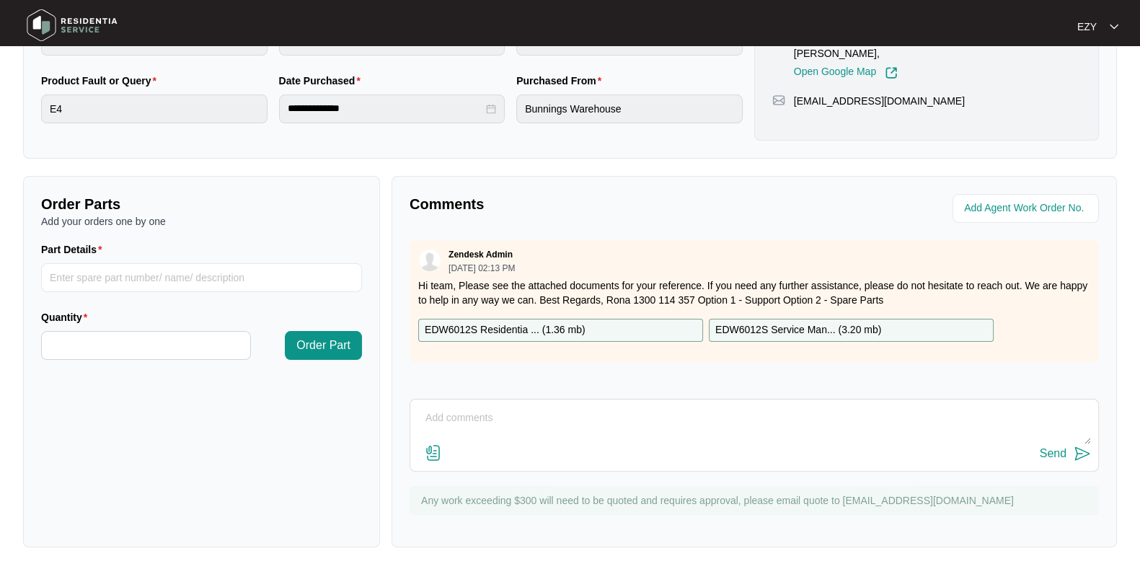
scroll to position [156, 0]
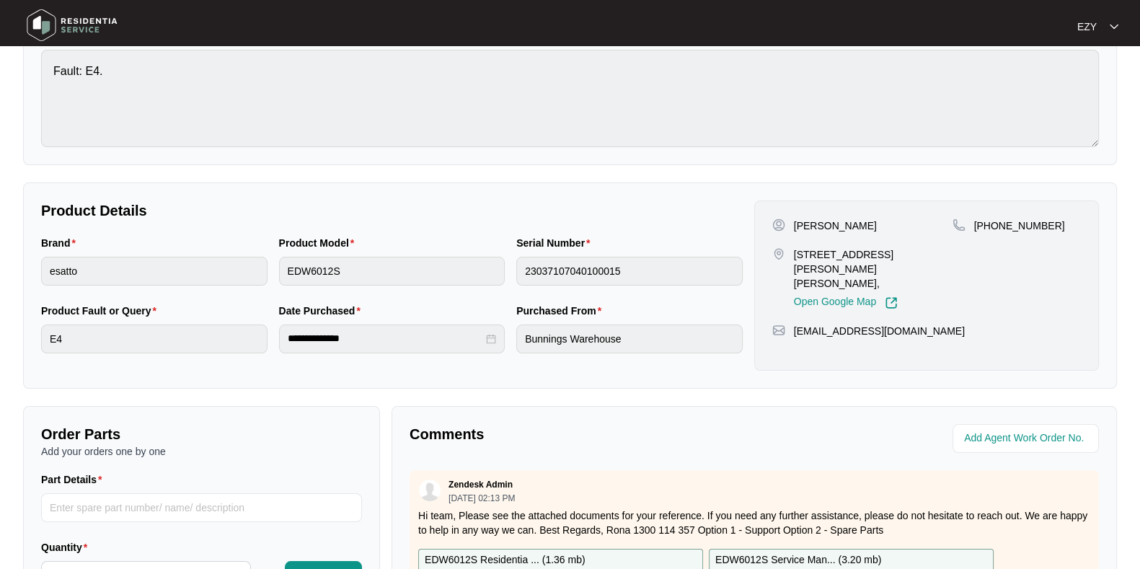
click at [822, 231] on div "[PERSON_NAME] [STREET_ADDRESS][PERSON_NAME][PERSON_NAME], Open Google Map" at bounding box center [862, 263] width 180 height 91
click at [802, 224] on p "[PERSON_NAME]" at bounding box center [835, 225] width 83 height 14
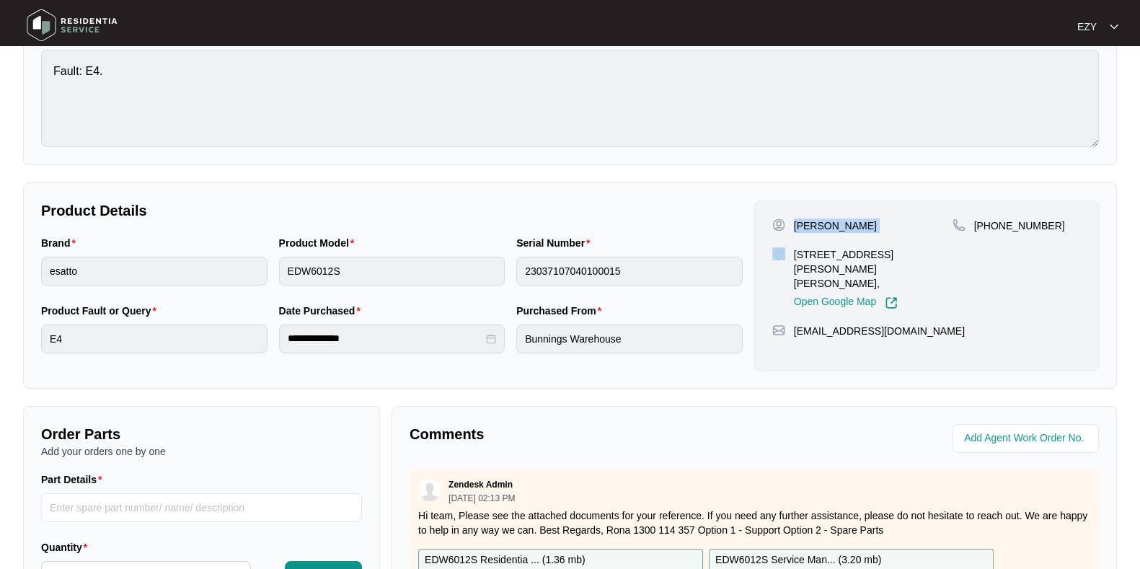
copy p "[PERSON_NAME]"
drag, startPoint x: 1071, startPoint y: 222, endPoint x: 988, endPoint y: 229, distance: 83.9
click at [988, 229] on div "[PHONE_NUMBER]" at bounding box center [1016, 225] width 128 height 14
copy p "487249574"
click at [831, 247] on p "[STREET_ADDRESS][PERSON_NAME][PERSON_NAME]," at bounding box center [873, 268] width 159 height 43
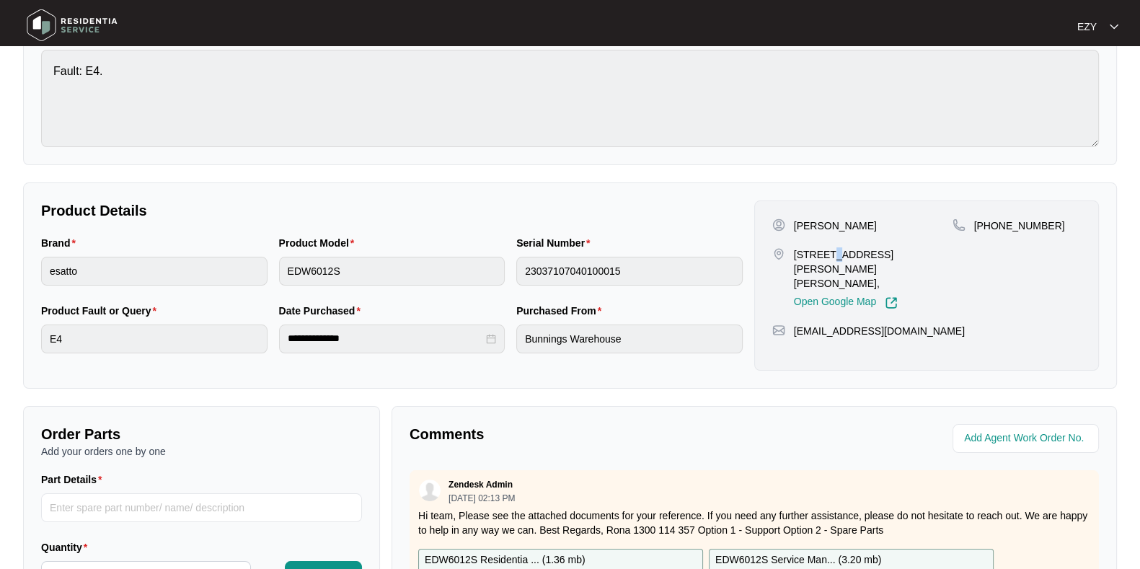
click at [831, 247] on p "[STREET_ADDRESS][PERSON_NAME][PERSON_NAME]," at bounding box center [873, 268] width 159 height 43
copy p "[STREET_ADDRESS][PERSON_NAME][PERSON_NAME],"
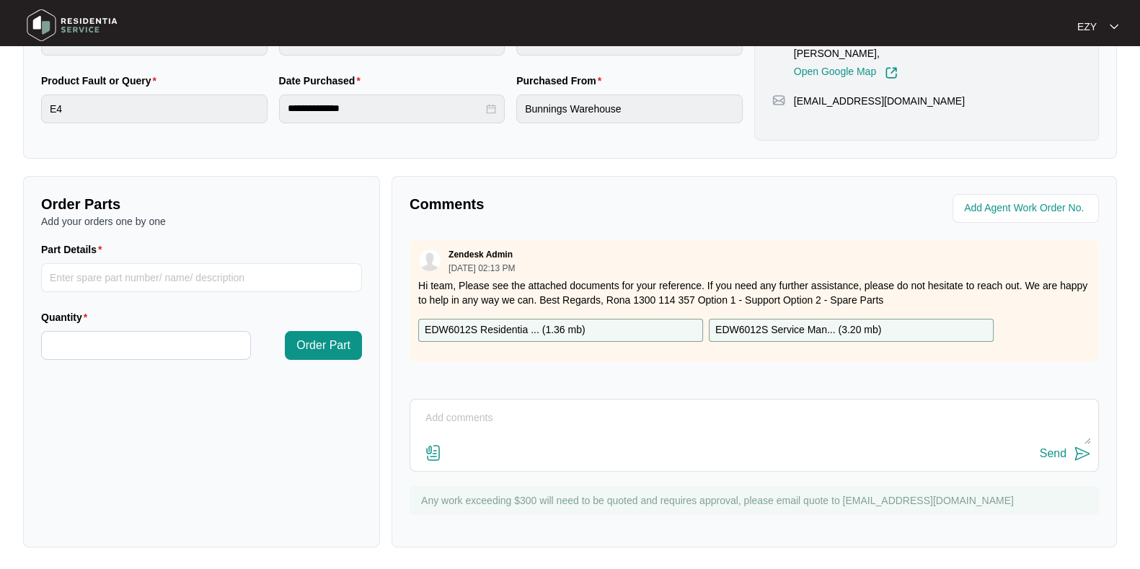
click at [662, 328] on div "EDW6012S Residentia ... ( 1.36 mb )" at bounding box center [560, 330] width 285 height 23
click at [784, 335] on p "EDW6012S Service Man... ( 3.20 mb )" at bounding box center [798, 330] width 166 height 16
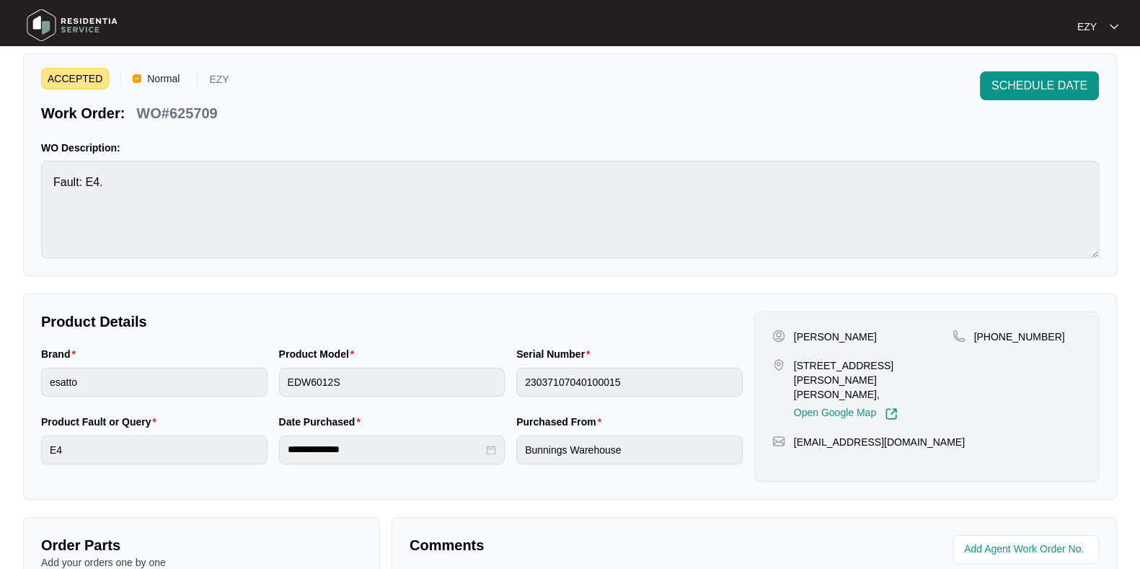
scroll to position [0, 0]
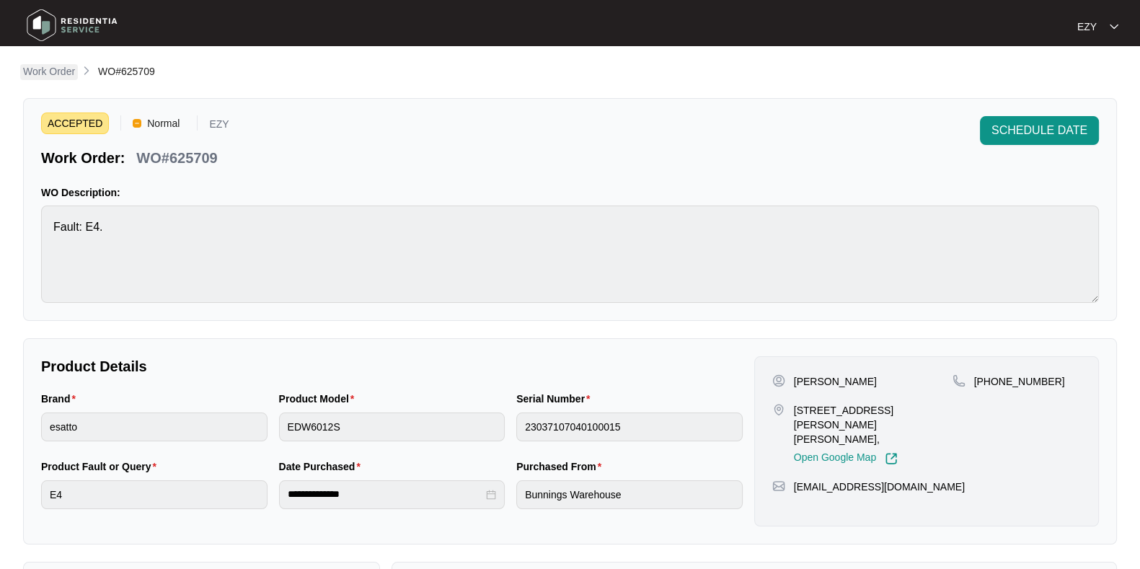
click at [50, 66] on p "Work Order" at bounding box center [49, 71] width 52 height 14
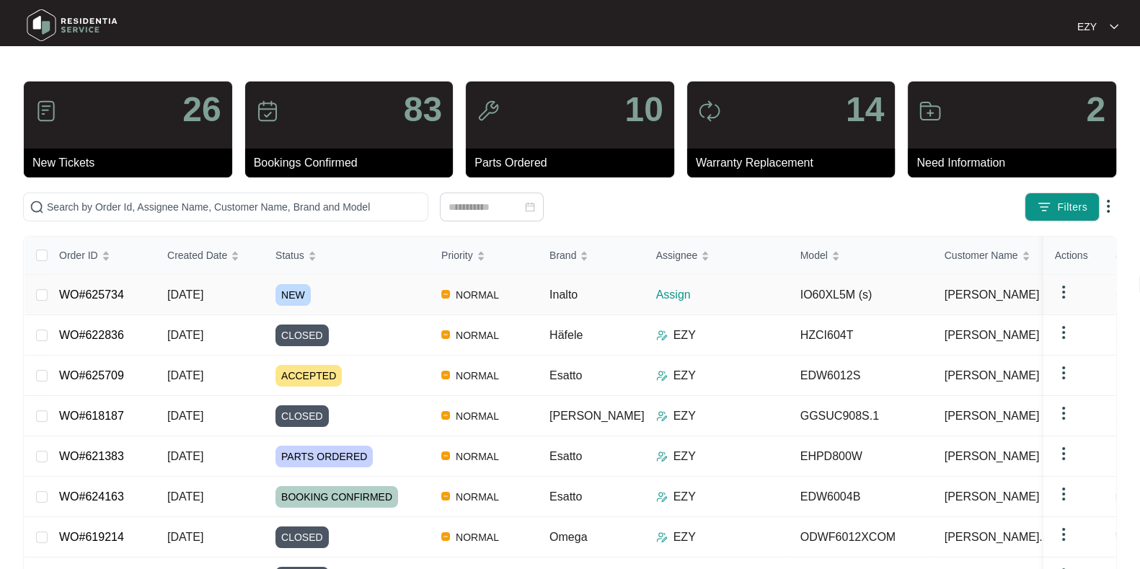
click at [324, 286] on div "NEW" at bounding box center [352, 295] width 154 height 22
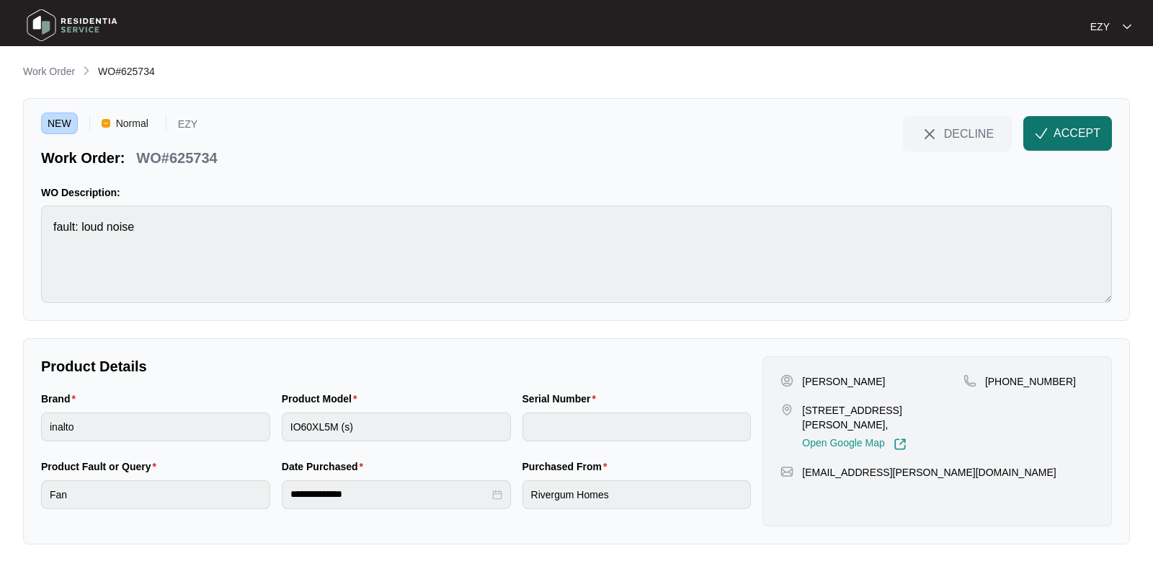
click at [1096, 121] on button "ACCEPT" at bounding box center [1068, 133] width 89 height 35
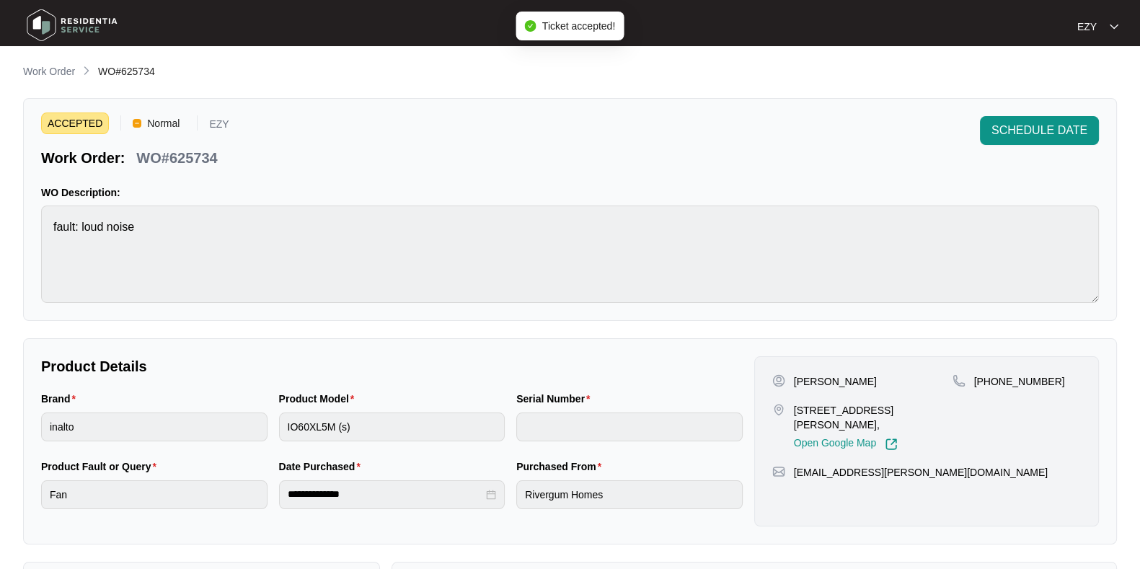
click at [186, 156] on p "WO#625734" at bounding box center [176, 158] width 81 height 20
copy div "WO#625734 SCHEDULE DATE"
click at [830, 404] on p "[STREET_ADDRESS][PERSON_NAME]," at bounding box center [873, 417] width 159 height 29
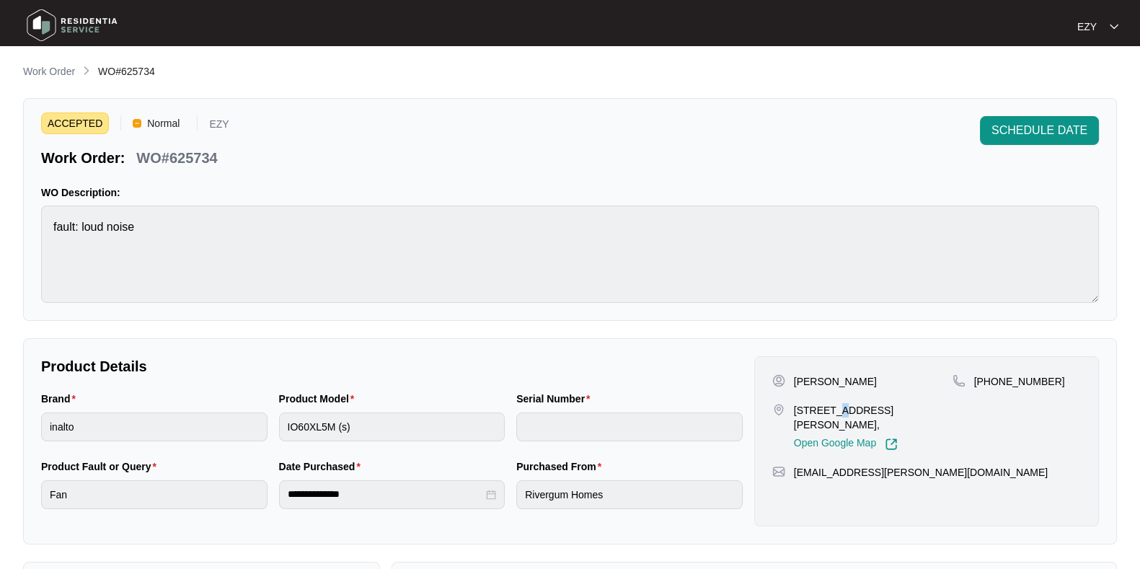
click at [830, 404] on p "[STREET_ADDRESS][PERSON_NAME]," at bounding box center [873, 417] width 159 height 29
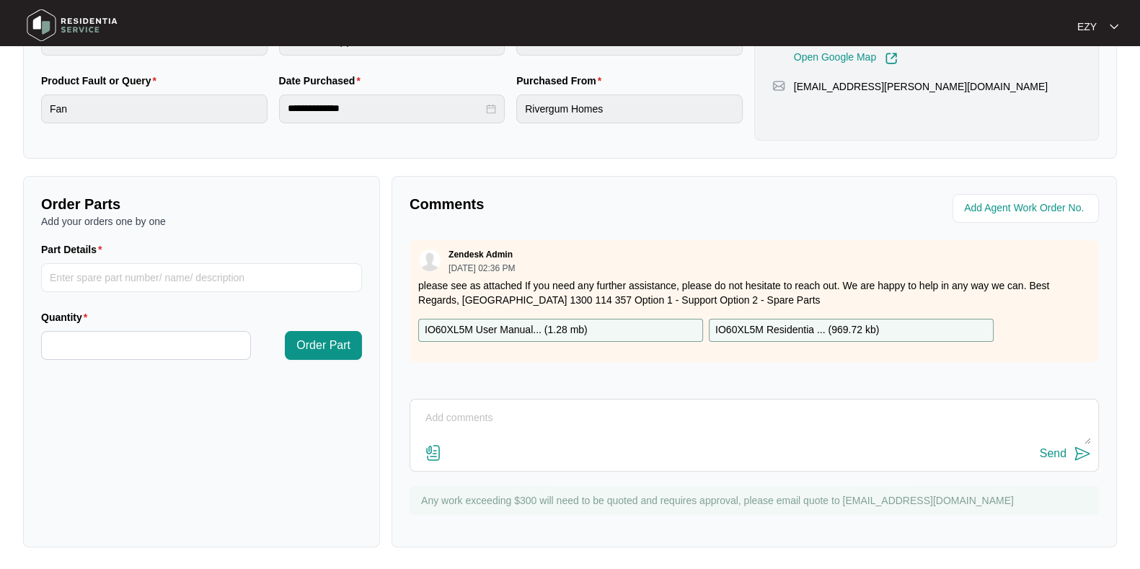
click at [599, 326] on div "IO60XL5M User Manual... ( 1.28 mb )" at bounding box center [560, 330] width 285 height 23
click at [756, 329] on p "IO60XL5M Residentia ... ( 969.72 kb )" at bounding box center [797, 330] width 164 height 16
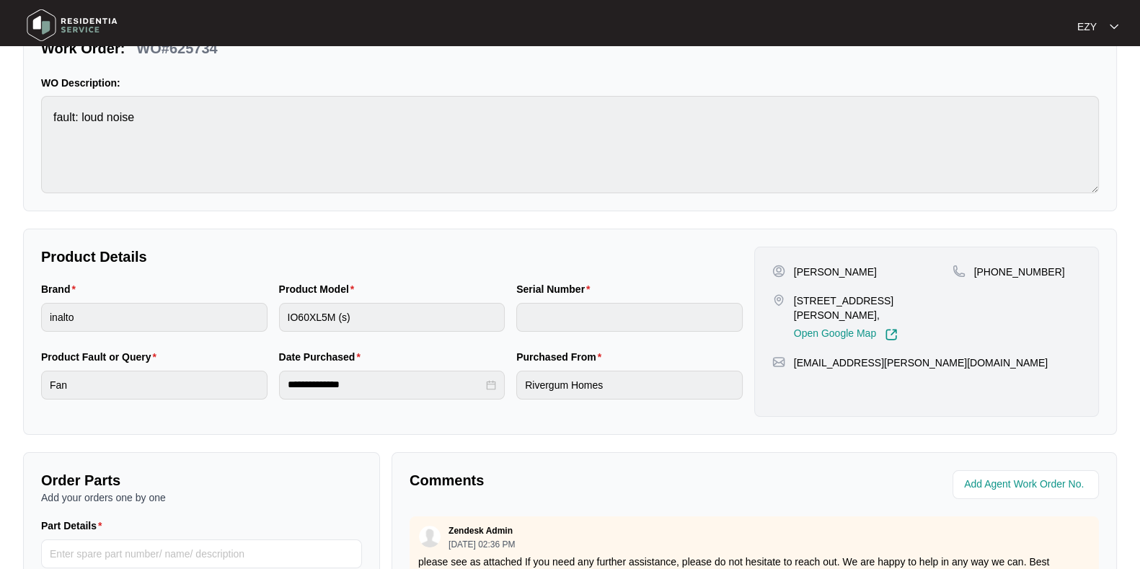
scroll to position [0, 0]
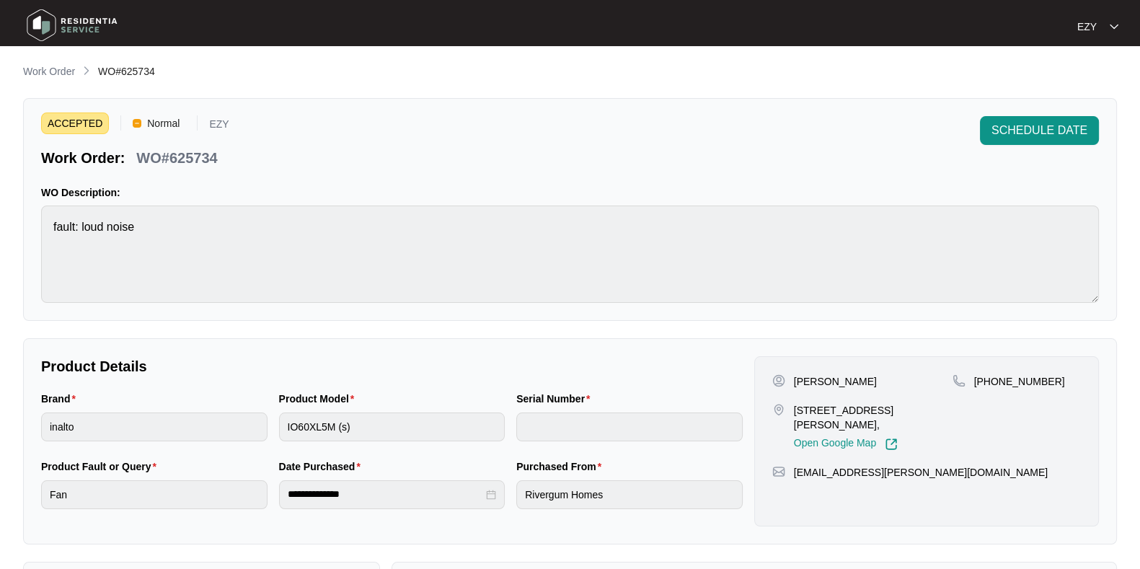
click at [818, 374] on p "[PERSON_NAME]" at bounding box center [835, 381] width 83 height 14
drag, startPoint x: 1072, startPoint y: 368, endPoint x: 992, endPoint y: 381, distance: 81.1
click at [992, 381] on div "[PERSON_NAME] [STREET_ADDRESS][PERSON_NAME], Open Google Map [PHONE_NUMBER] [EM…" at bounding box center [926, 441] width 345 height 170
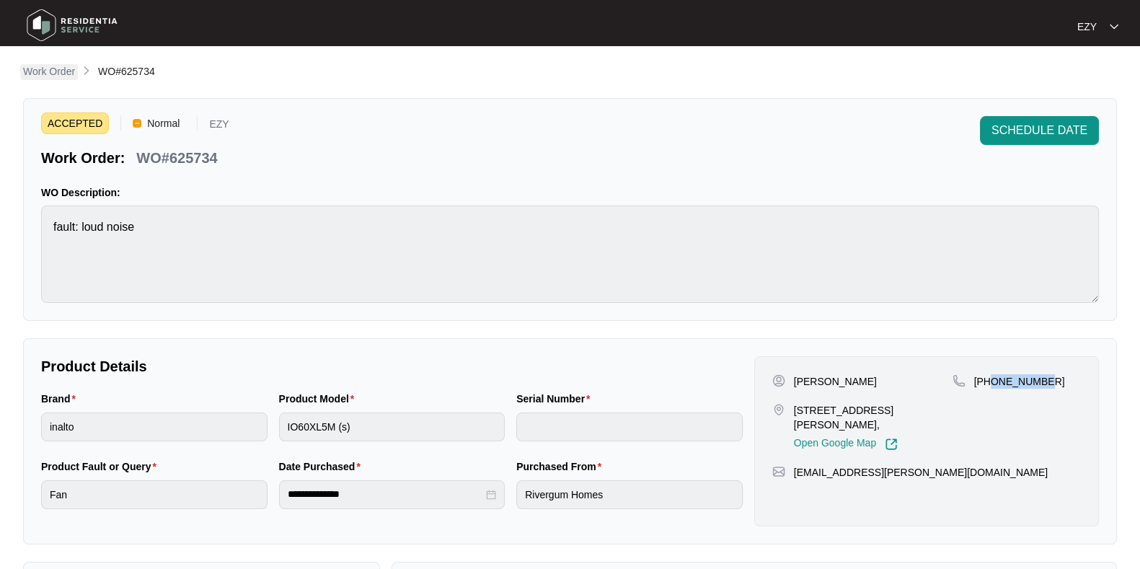
click at [60, 73] on p "Work Order" at bounding box center [49, 71] width 52 height 14
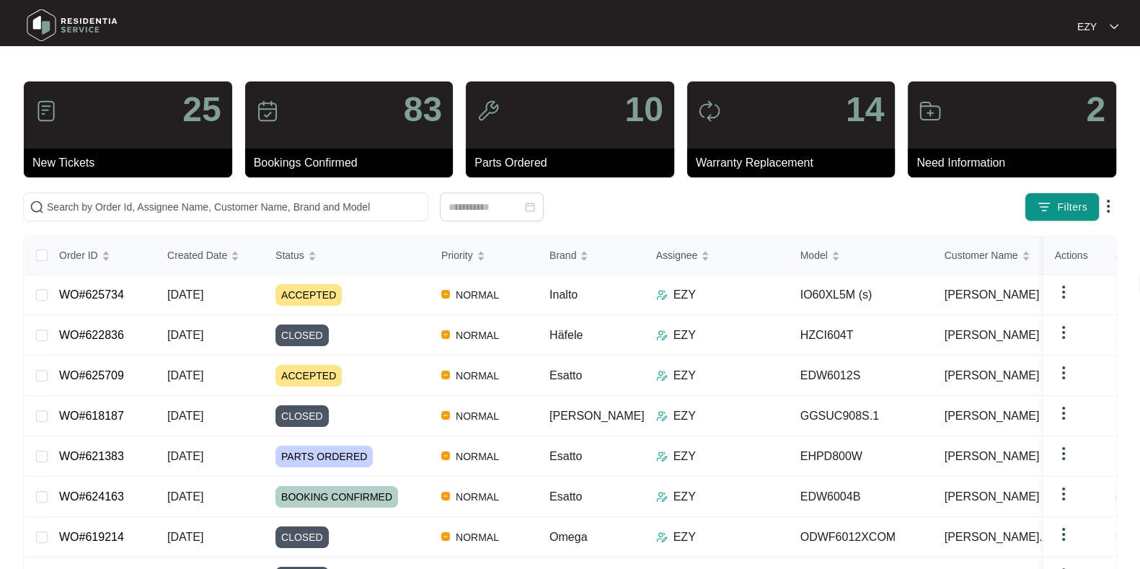
click at [198, 188] on div "25 New Tickets 83 Bookings Confirmed 10 Parts Ordered 14 Warranty Replacement 2…" at bounding box center [570, 409] width 1094 height 657
click at [213, 210] on input "text" at bounding box center [234, 207] width 375 height 16
paste input "623015"
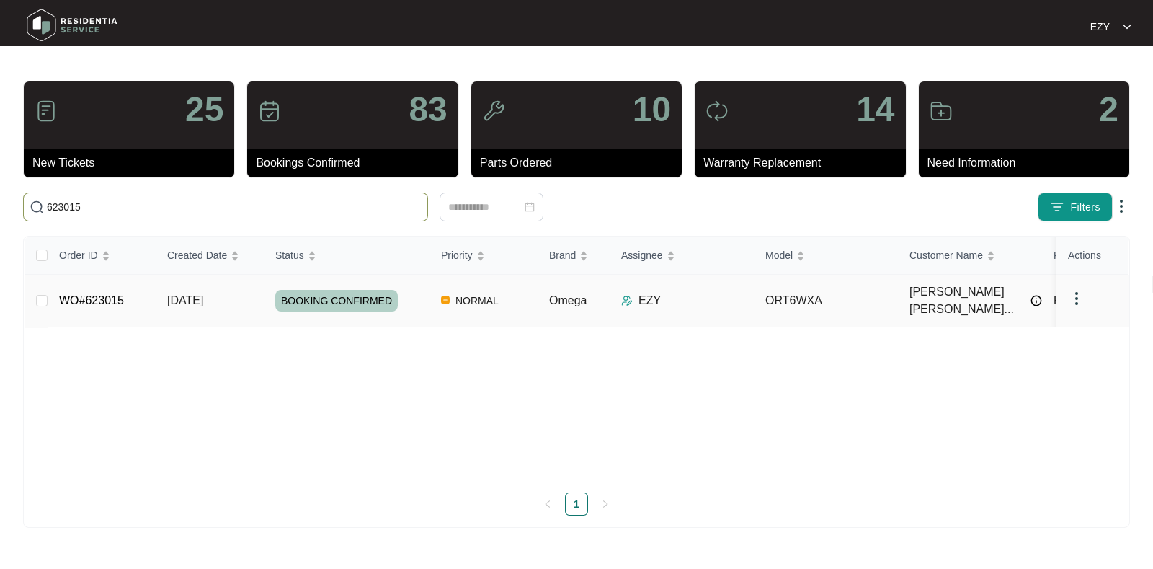
type input "623015"
click at [260, 297] on td "[DATE]" at bounding box center [210, 301] width 108 height 53
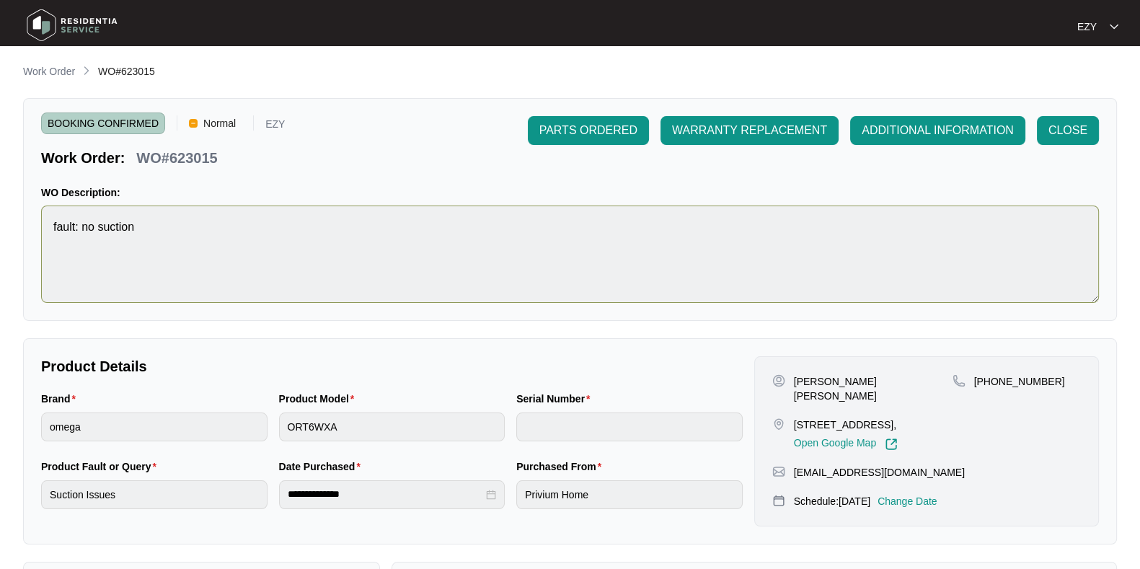
scroll to position [386, 0]
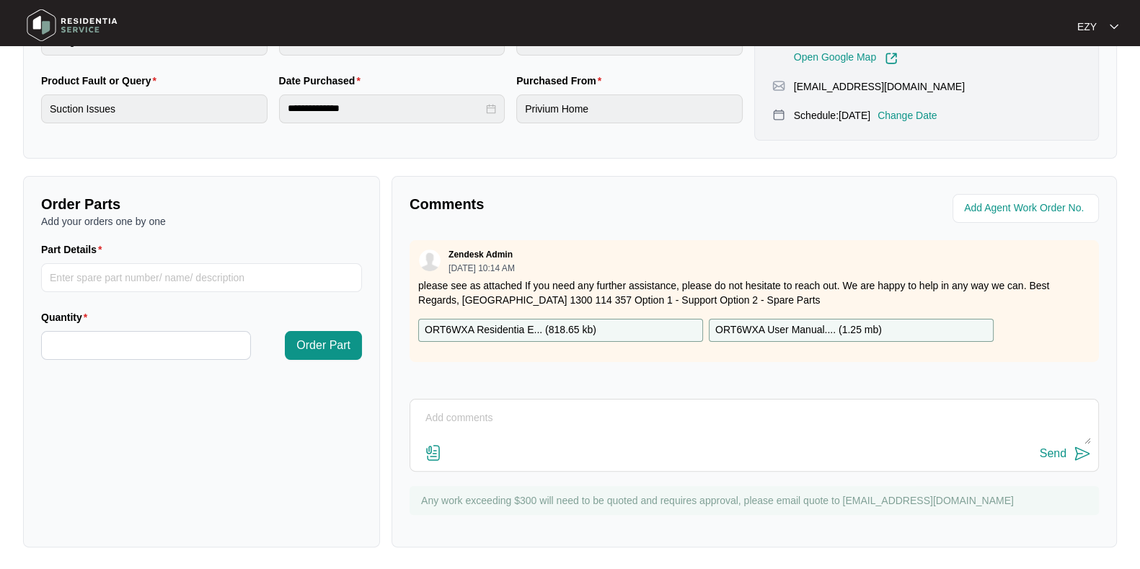
click at [533, 451] on div "Send" at bounding box center [753, 453] width 673 height 19
click at [515, 432] on textarea at bounding box center [753, 425] width 673 height 37
type textarea "h"
paste textarea "Checked and confirmed fault. Found internal failure in x2 motors. Needs new mot…"
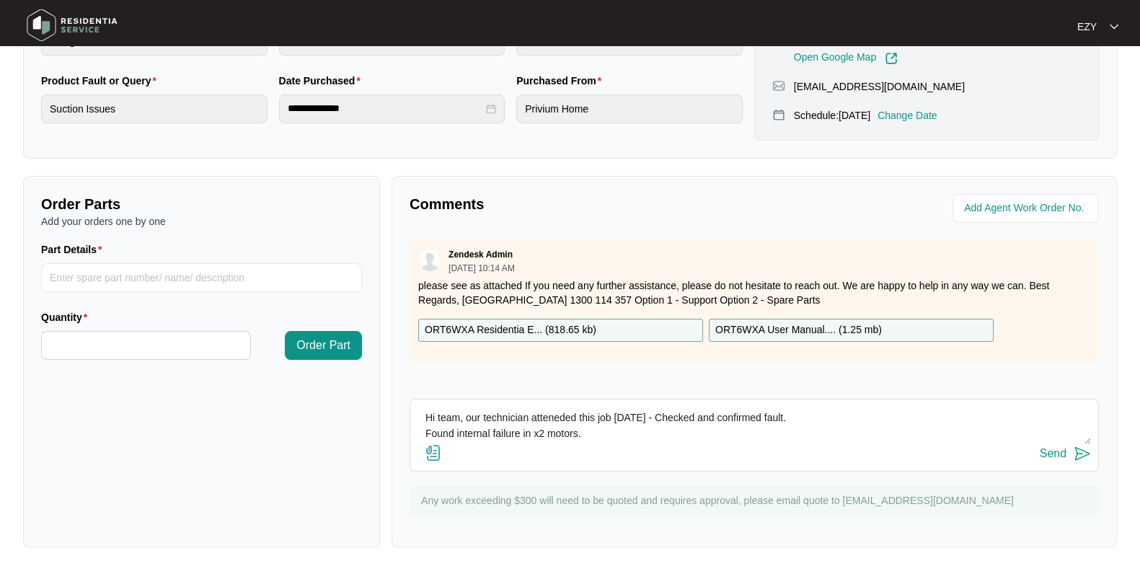
click at [427, 429] on textarea "Hi team, our technician atteneded this job [DATE] - Checked and confirmed fault…" at bounding box center [753, 425] width 673 height 37
click at [422, 429] on textarea "Hi team, our technician atteneded this job [DATE] - Checked and confirmed fault…" at bounding box center [753, 425] width 673 height 37
click at [973, 409] on textarea "Hi team, our technician atteneded this job [DATE] - Checked and confirmed fault…" at bounding box center [753, 425] width 673 height 37
click at [1058, 417] on textarea "Hi team, our technician atteneded this job [DATE] - Checked and confirmed fault…" at bounding box center [753, 425] width 673 height 37
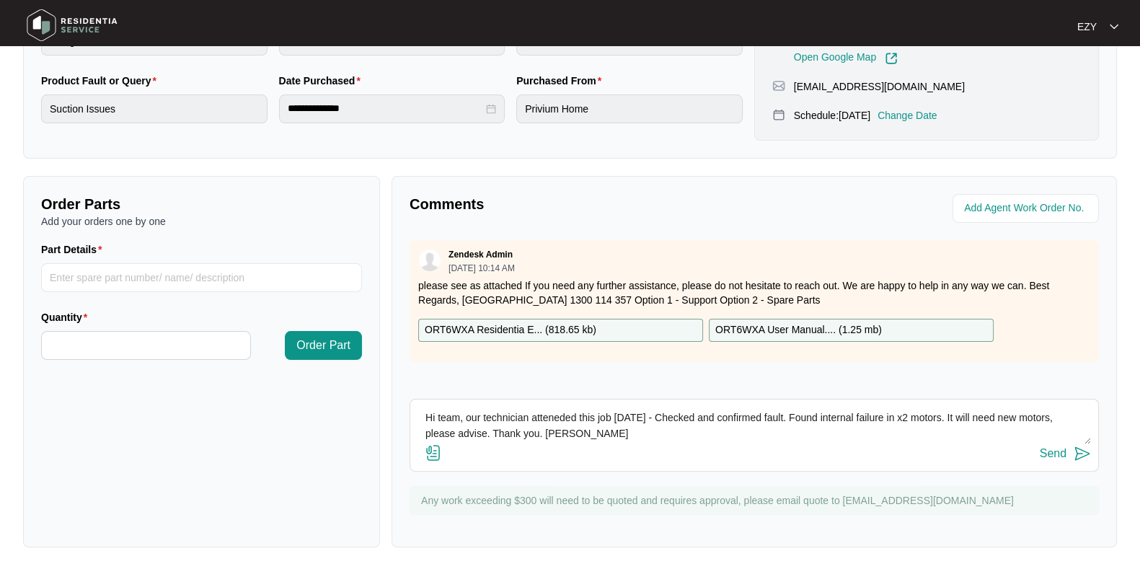
click at [554, 412] on textarea "Hi team, our technician atteneded this job [DATE] - Checked and confirmed fault…" at bounding box center [753, 425] width 673 height 37
type textarea "Hi team, our technician attended this job [DATE] - Checked and confirmed fault.…"
click at [1045, 451] on div "Send" at bounding box center [1052, 453] width 27 height 13
